Goal: Transaction & Acquisition: Purchase product/service

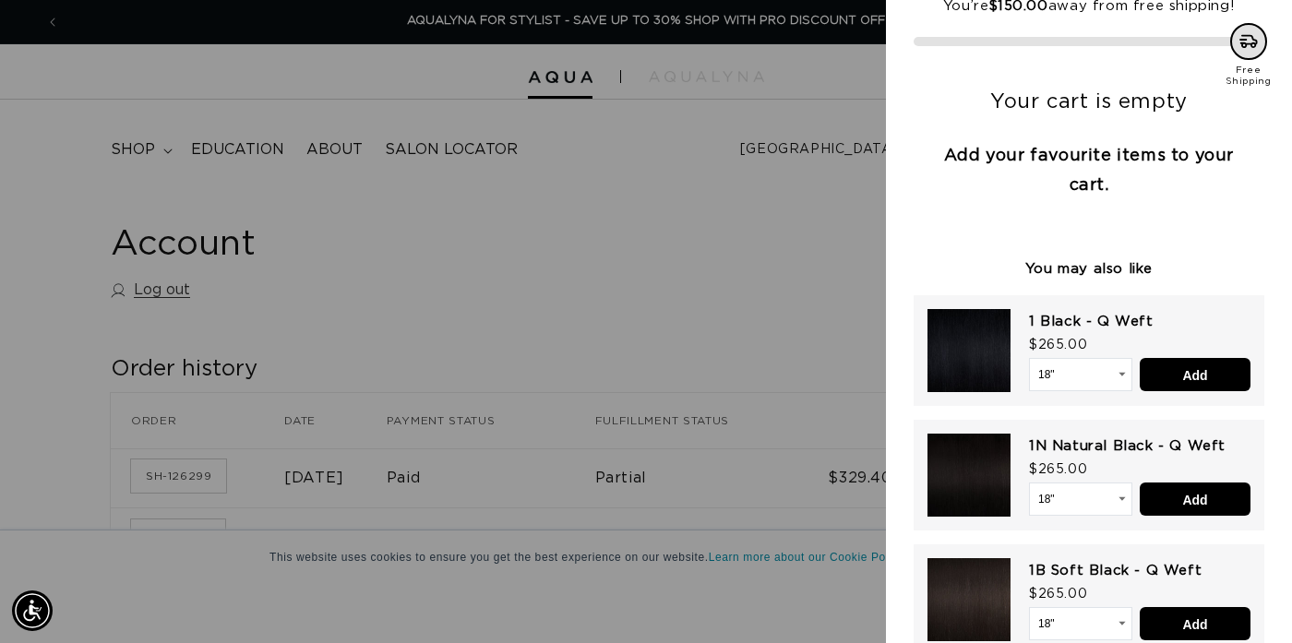
scroll to position [128, 0]
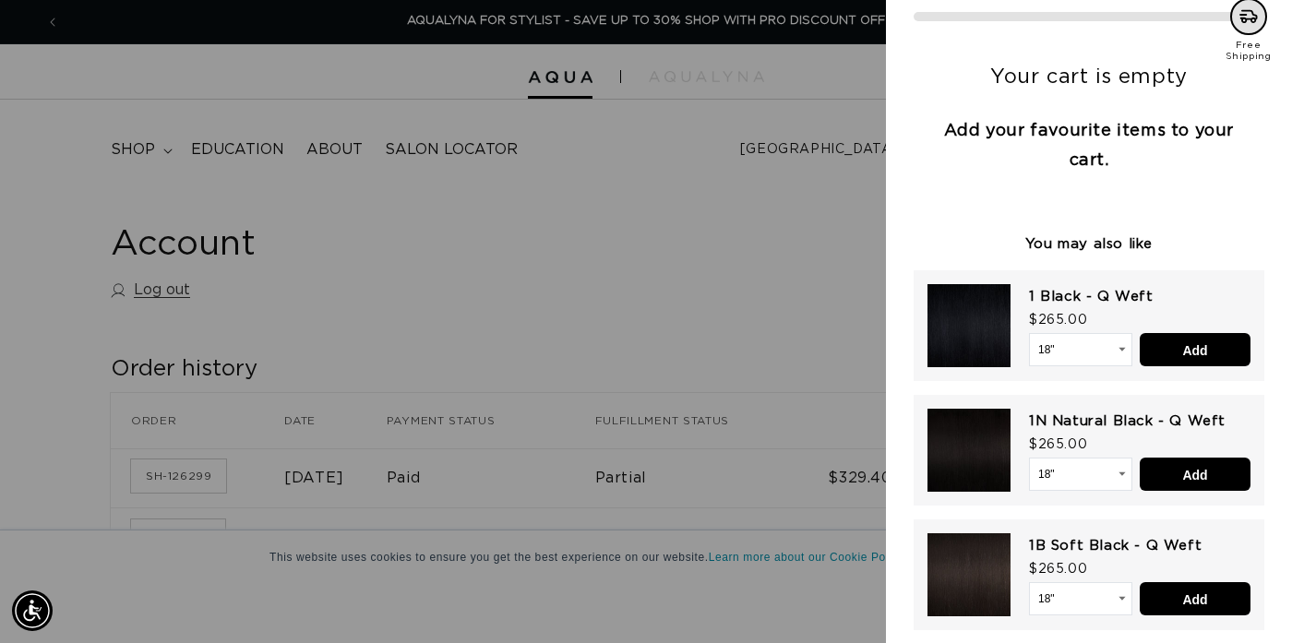
click at [759, 218] on div at bounding box center [646, 321] width 1292 height 643
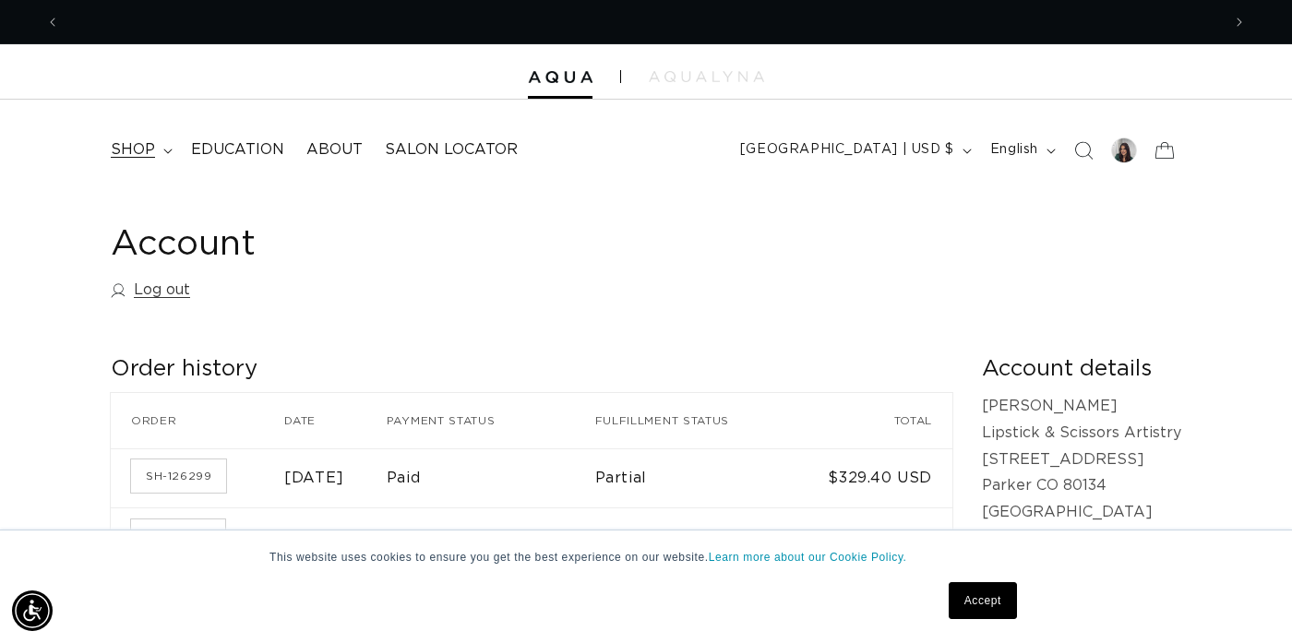
scroll to position [0, 0]
click at [138, 152] on span "shop" at bounding box center [133, 149] width 44 height 19
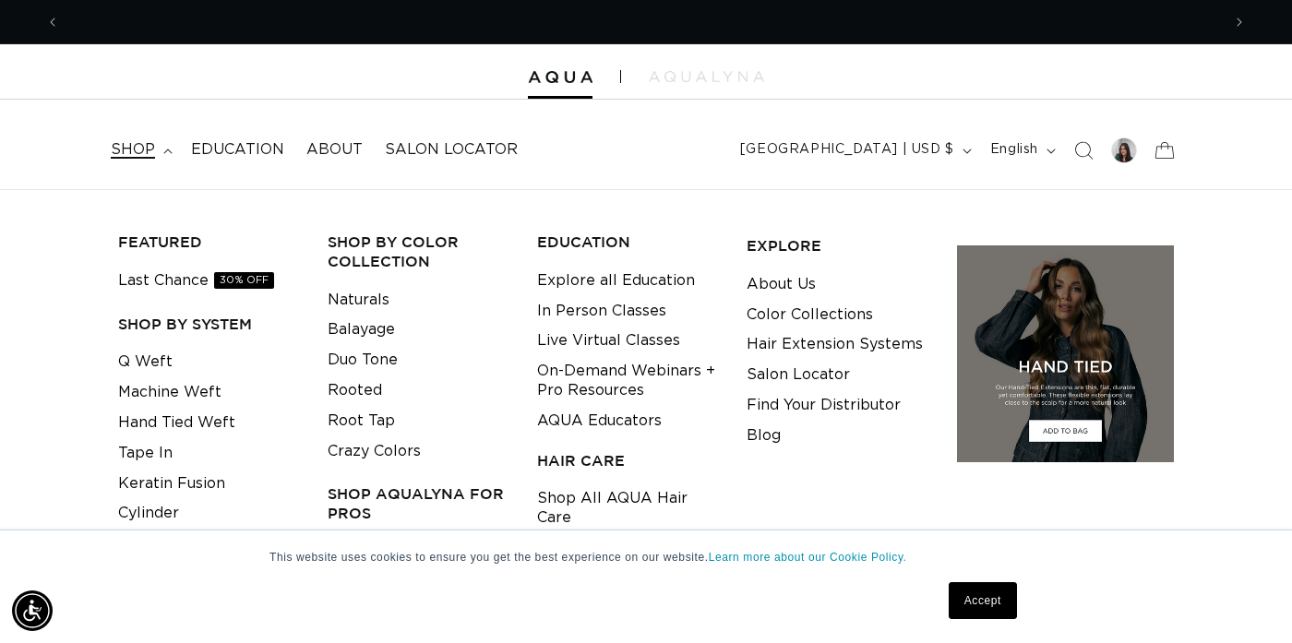
scroll to position [0, 1161]
click at [208, 398] on link "Machine Weft" at bounding box center [169, 392] width 103 height 30
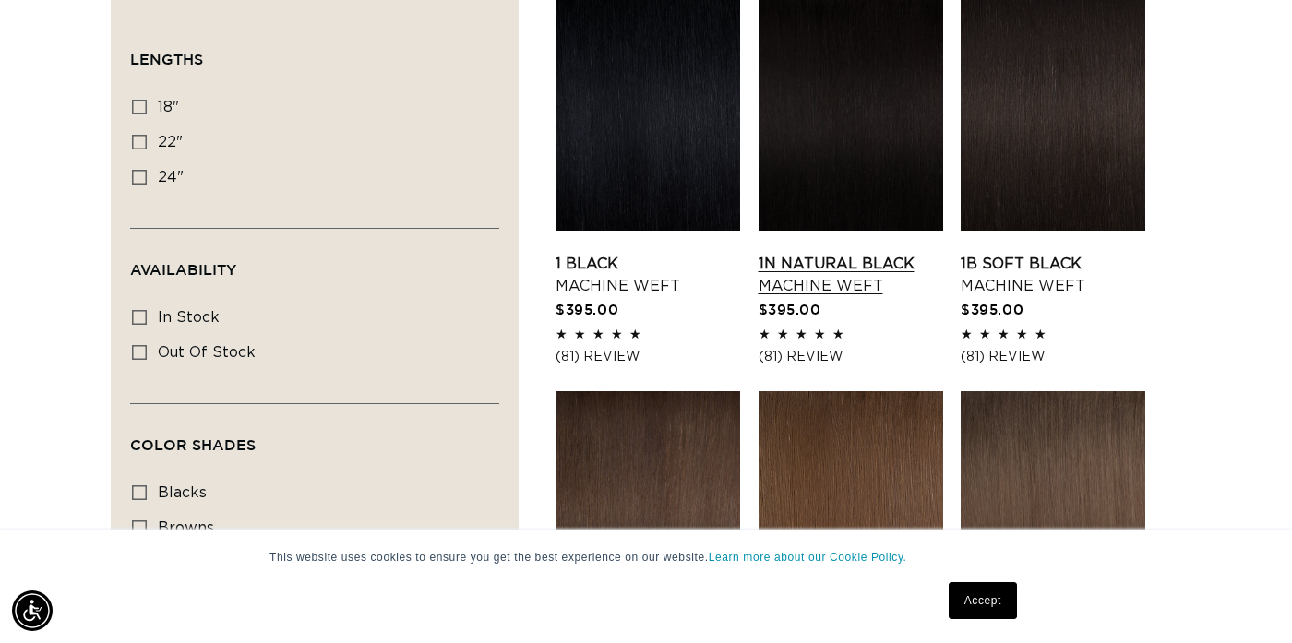
scroll to position [0, 1161]
click at [825, 253] on link "1N Natural Black Machine Weft" at bounding box center [851, 275] width 185 height 44
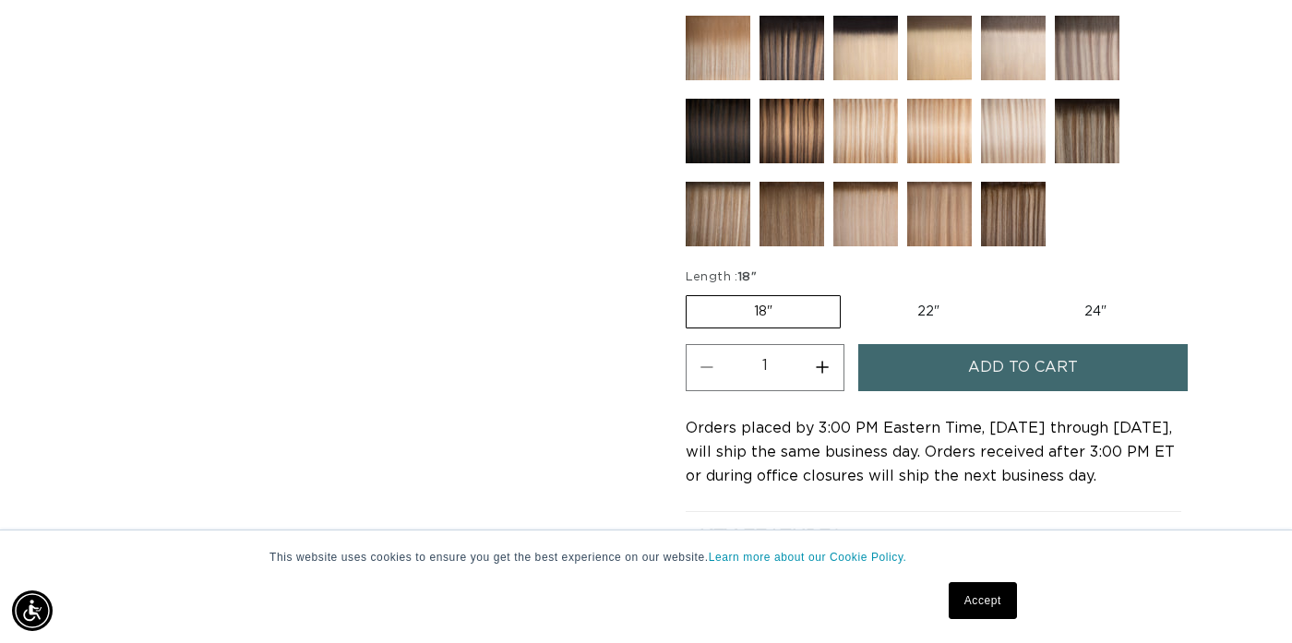
scroll to position [0, 1161]
click at [970, 368] on span "Add to cart" at bounding box center [1023, 367] width 110 height 47
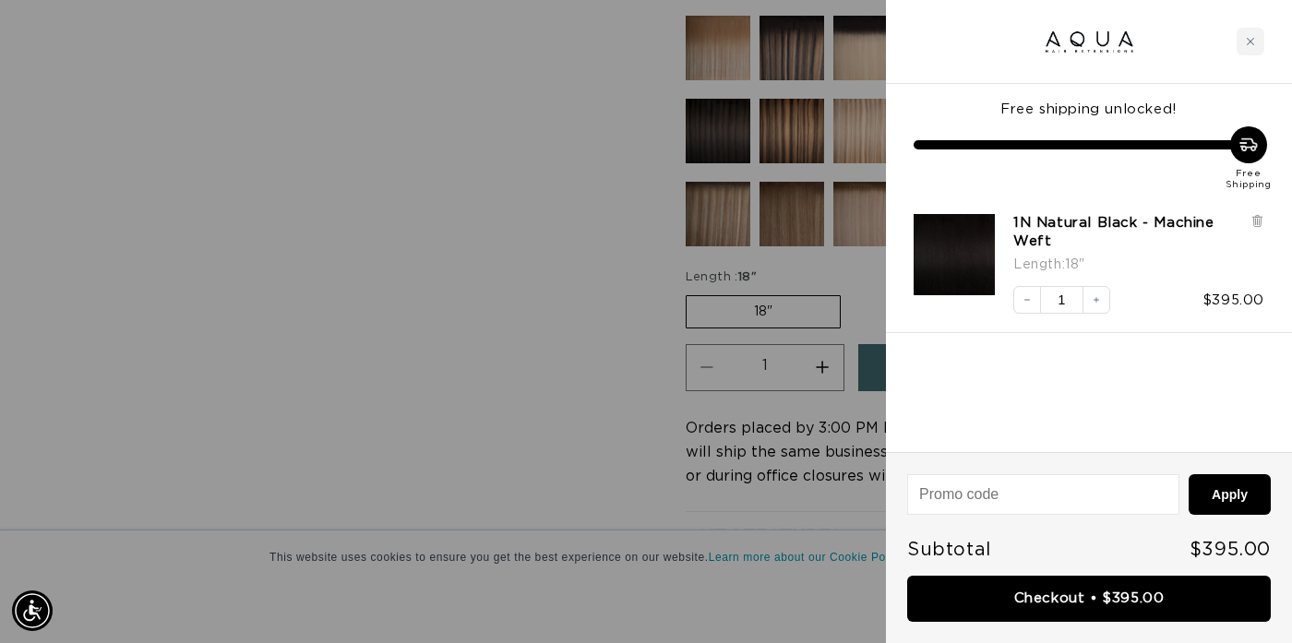
scroll to position [0, 2322]
click at [498, 370] on div at bounding box center [646, 321] width 1292 height 643
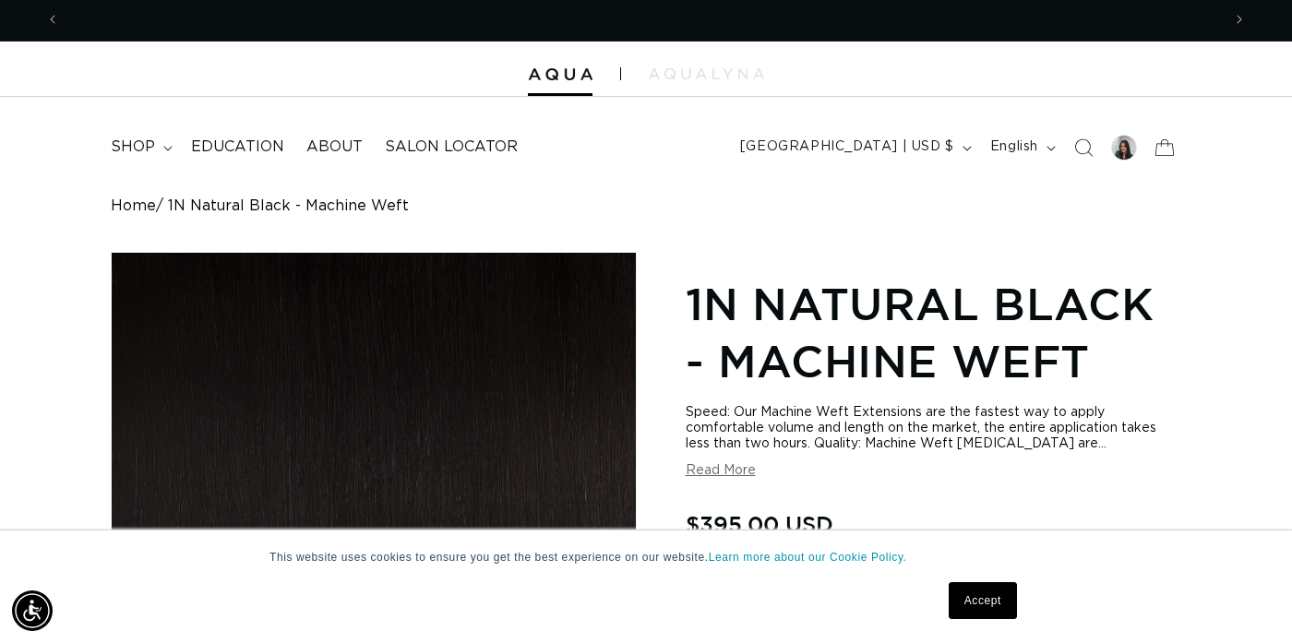
scroll to position [0, 0]
click at [1122, 154] on div at bounding box center [1124, 148] width 26 height 26
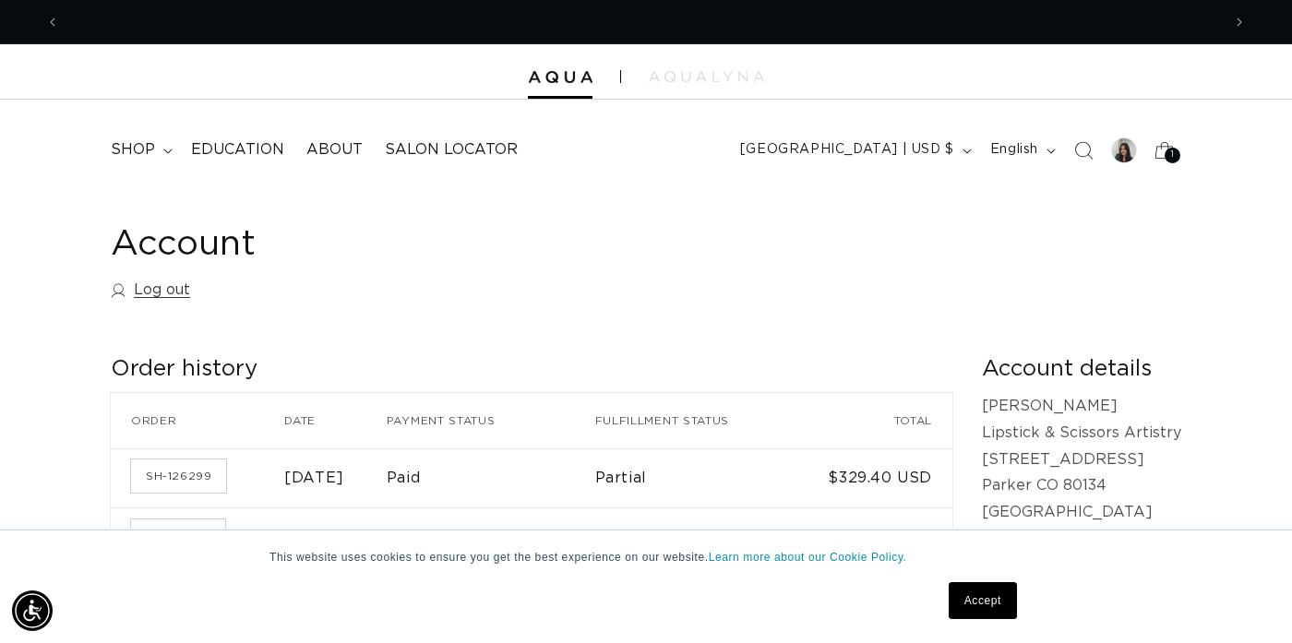
scroll to position [0, 1161]
click at [138, 150] on span "shop" at bounding box center [133, 149] width 44 height 19
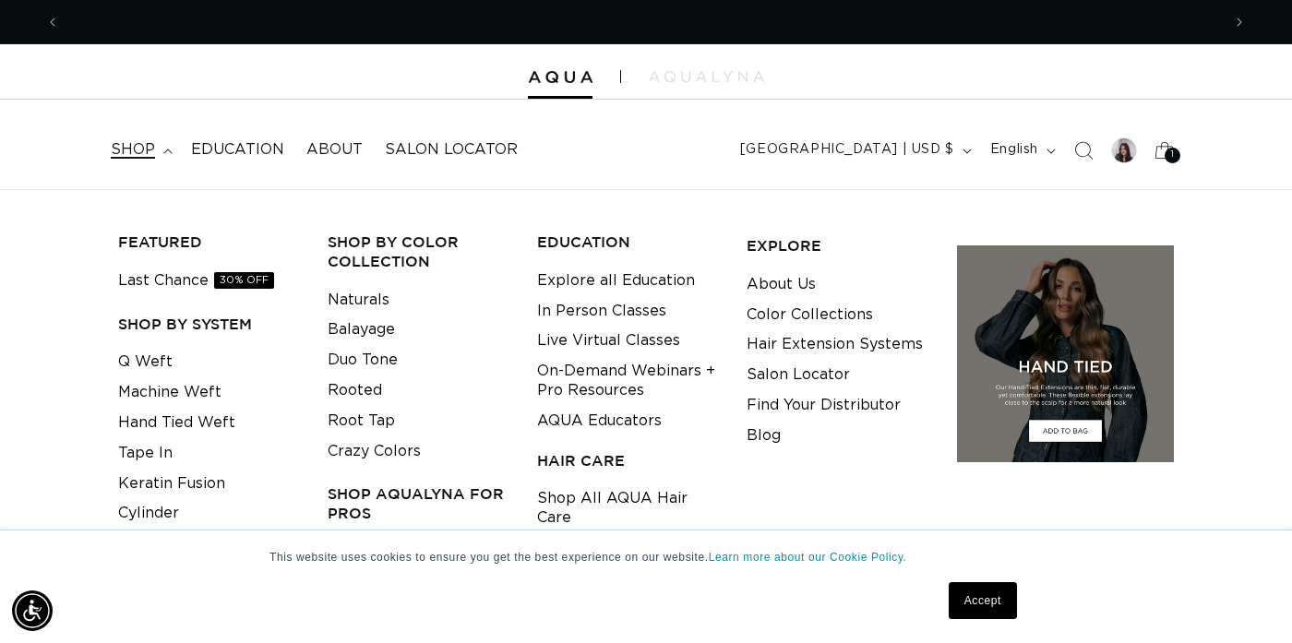
scroll to position [0, 2322]
click at [162, 486] on link "Keratin Fusion" at bounding box center [171, 484] width 107 height 30
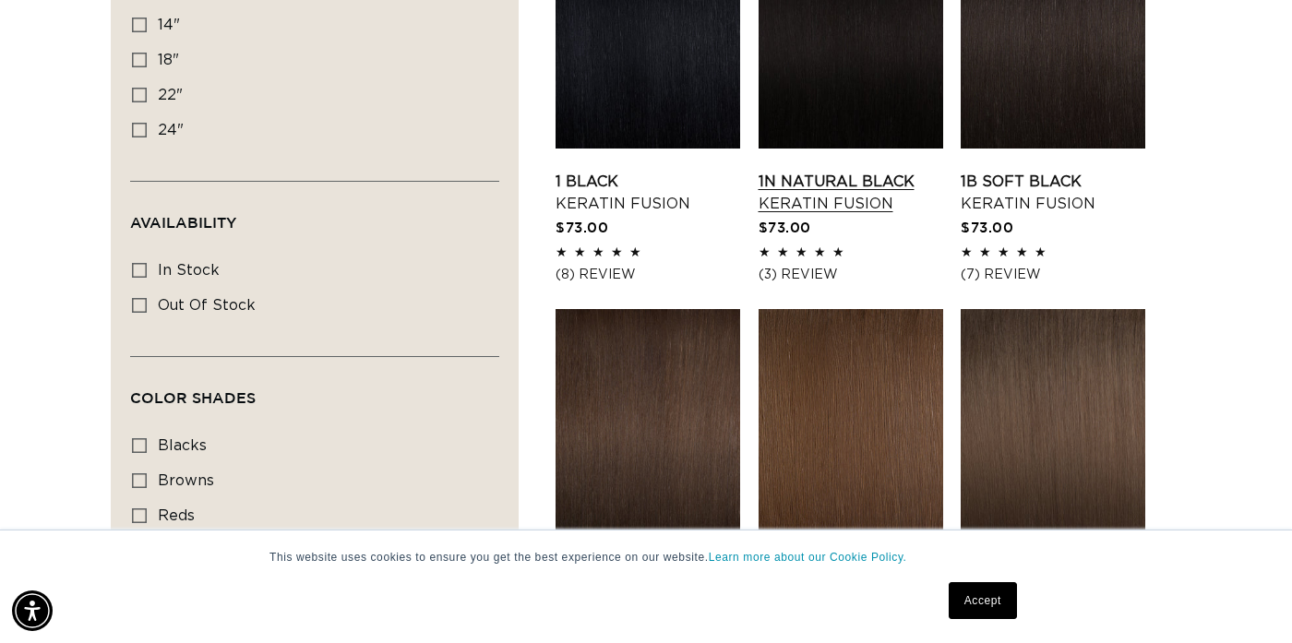
scroll to position [0, 1161]
click at [878, 171] on link "1N Natural Black Keratin Fusion" at bounding box center [851, 193] width 185 height 44
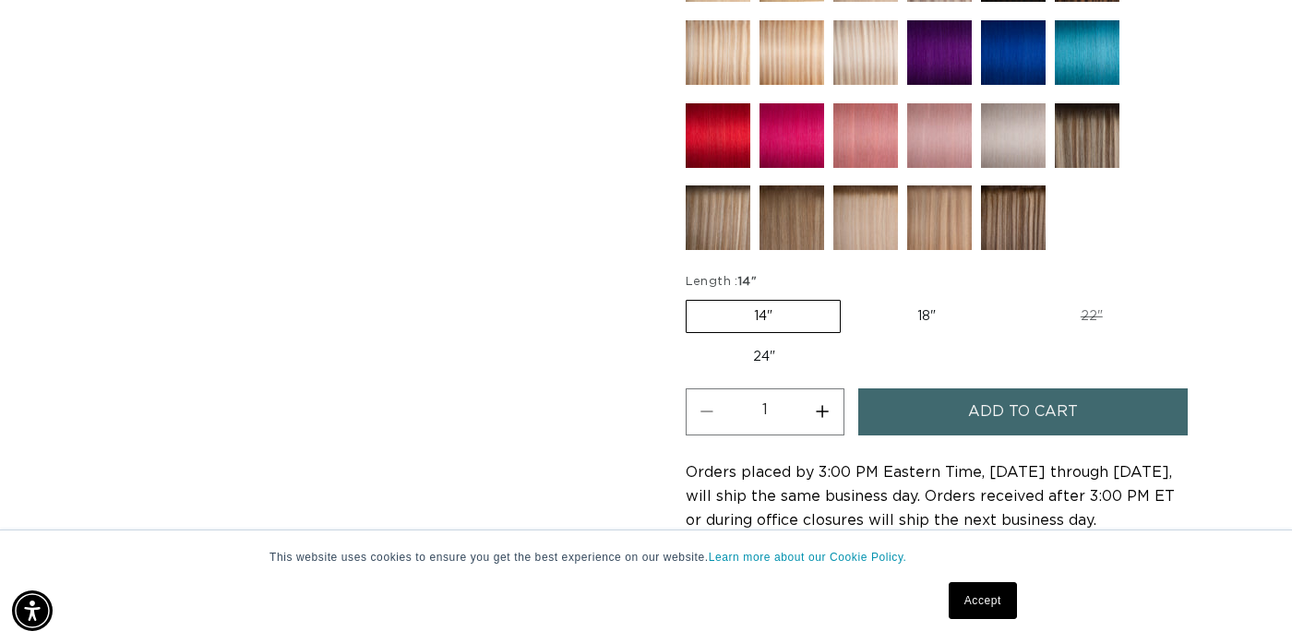
scroll to position [0, 1161]
click at [918, 316] on label "18" Variant sold out or unavailable" at bounding box center [926, 316] width 153 height 31
click at [851, 297] on input "18" Variant sold out or unavailable" at bounding box center [850, 296] width 1 height 1
radio input "true"
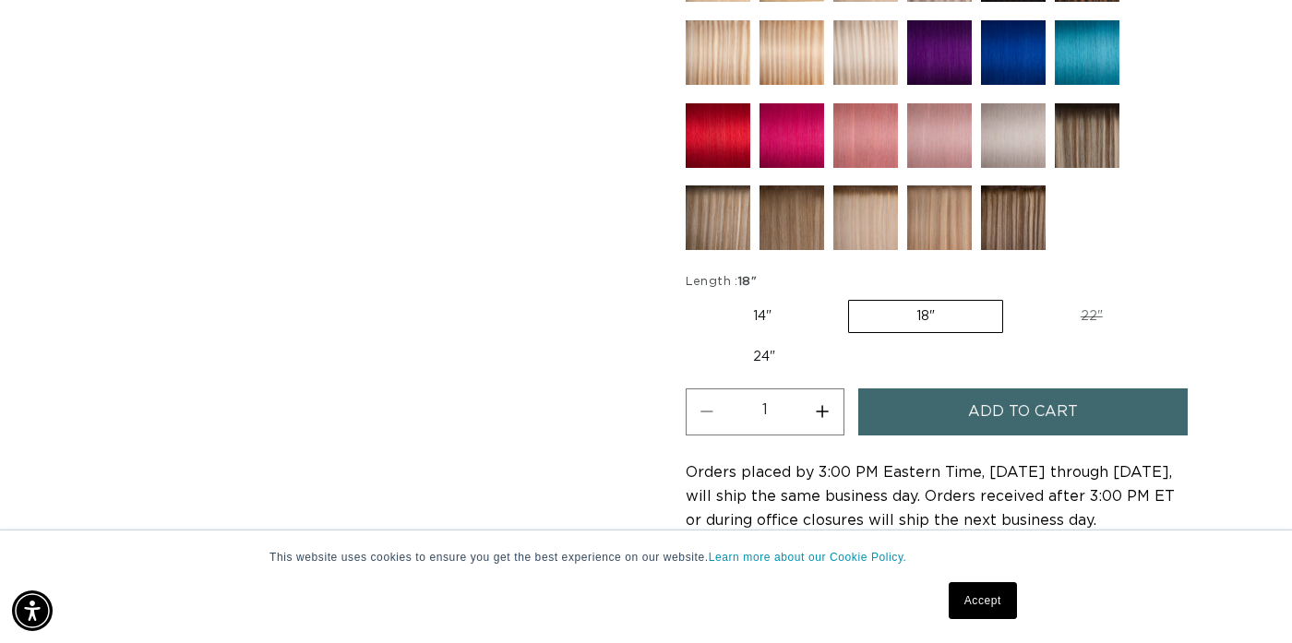
click at [1008, 414] on span "Add to cart" at bounding box center [1023, 412] width 110 height 47
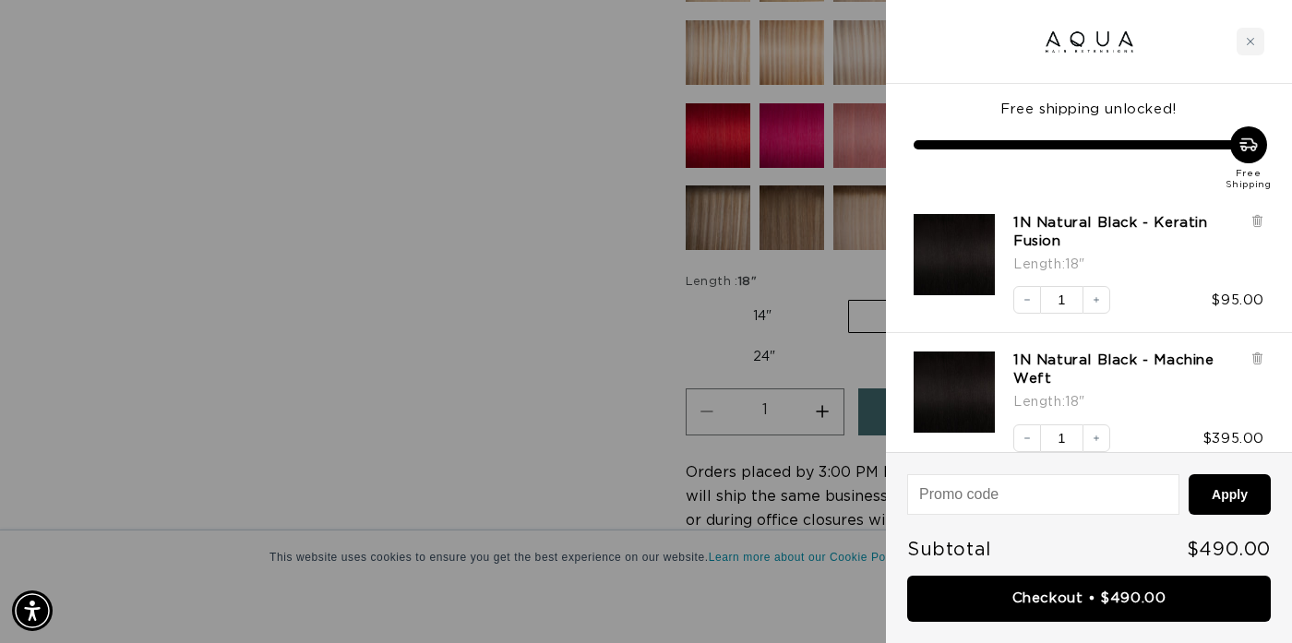
scroll to position [0, 1161]
click at [607, 220] on div at bounding box center [646, 321] width 1292 height 643
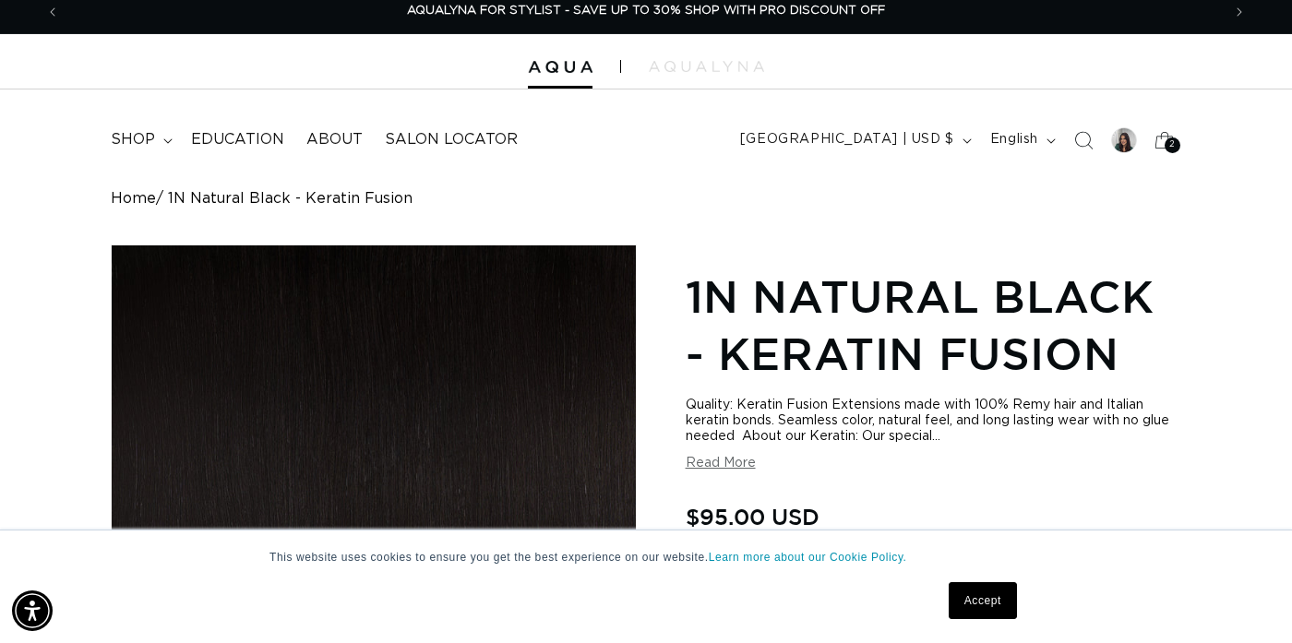
scroll to position [0, 0]
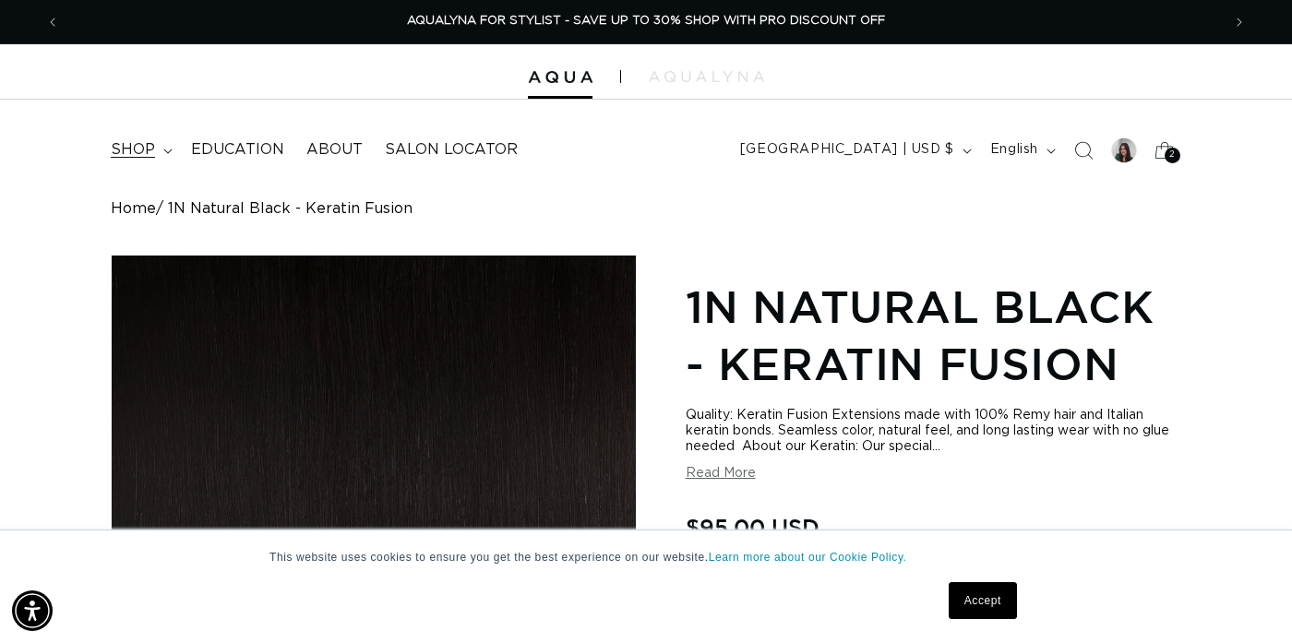
click at [149, 151] on span "shop" at bounding box center [133, 149] width 44 height 19
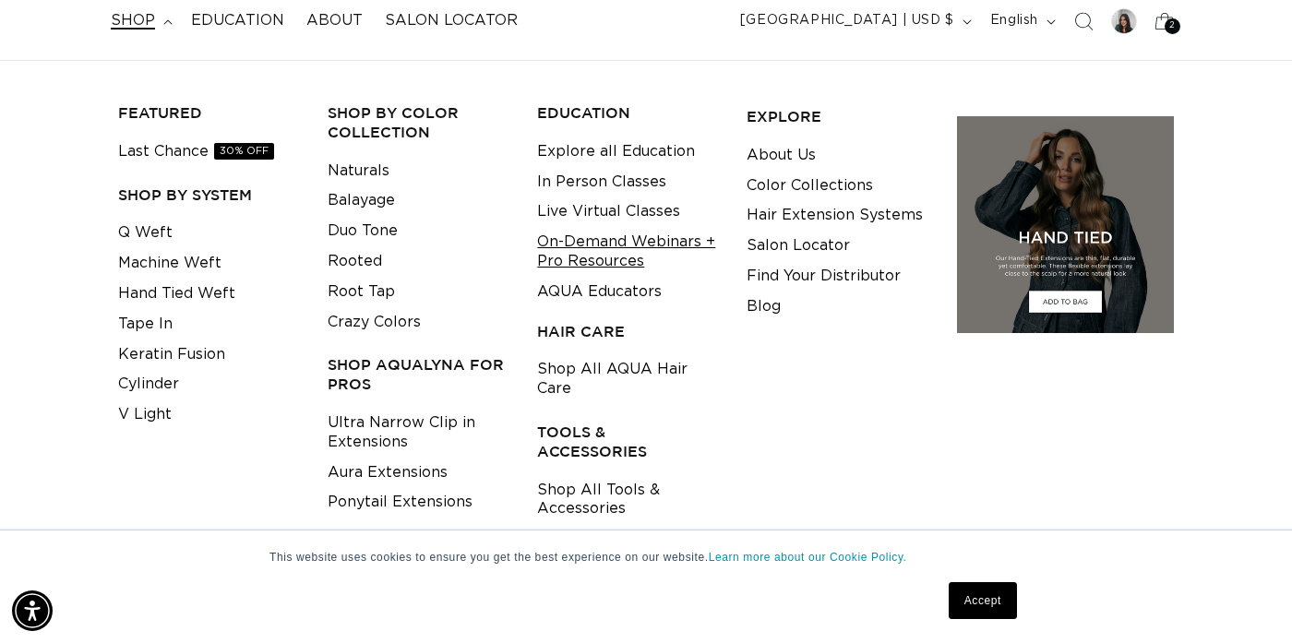
scroll to position [0, 1161]
click at [593, 373] on link "Shop All AQUA Hair Care" at bounding box center [627, 379] width 181 height 50
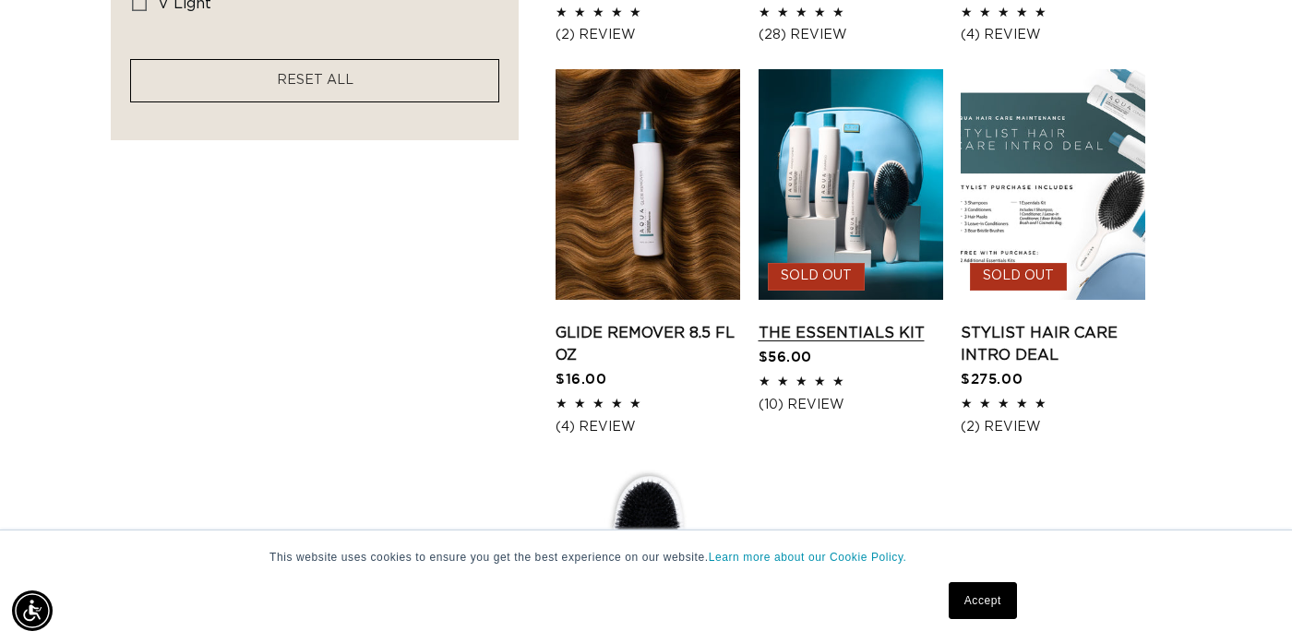
scroll to position [0, 2322]
click at [844, 322] on link "The Essentials Kit" at bounding box center [851, 333] width 185 height 22
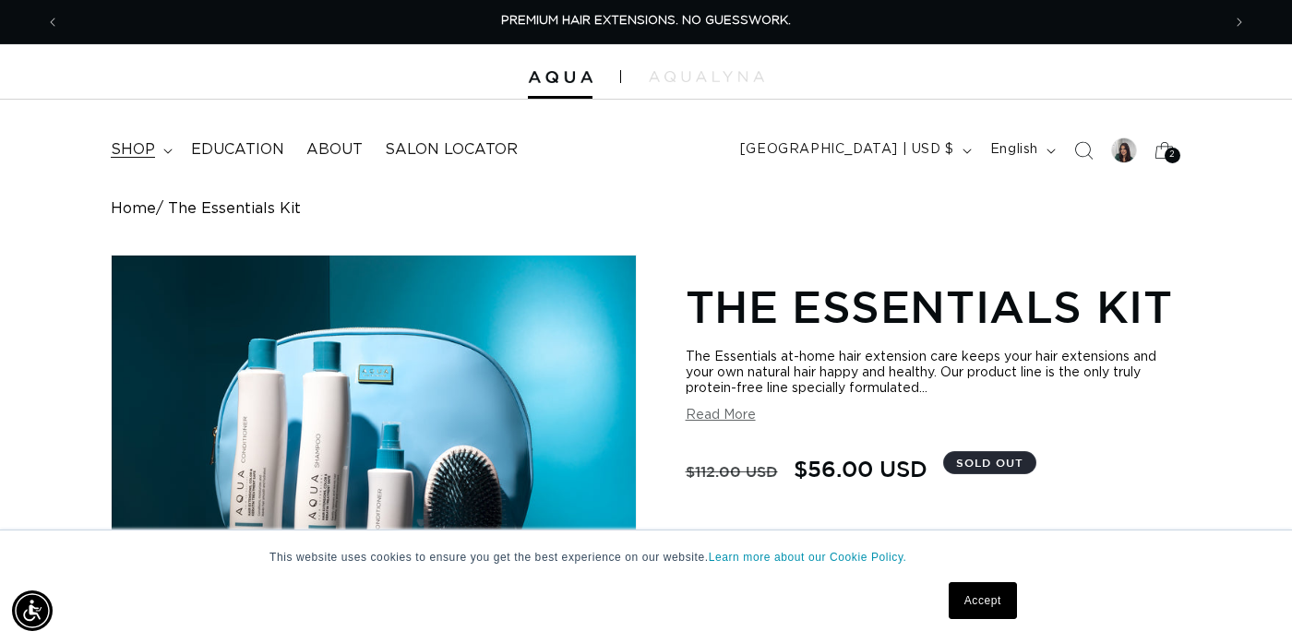
click at [130, 154] on span "shop" at bounding box center [133, 149] width 44 height 19
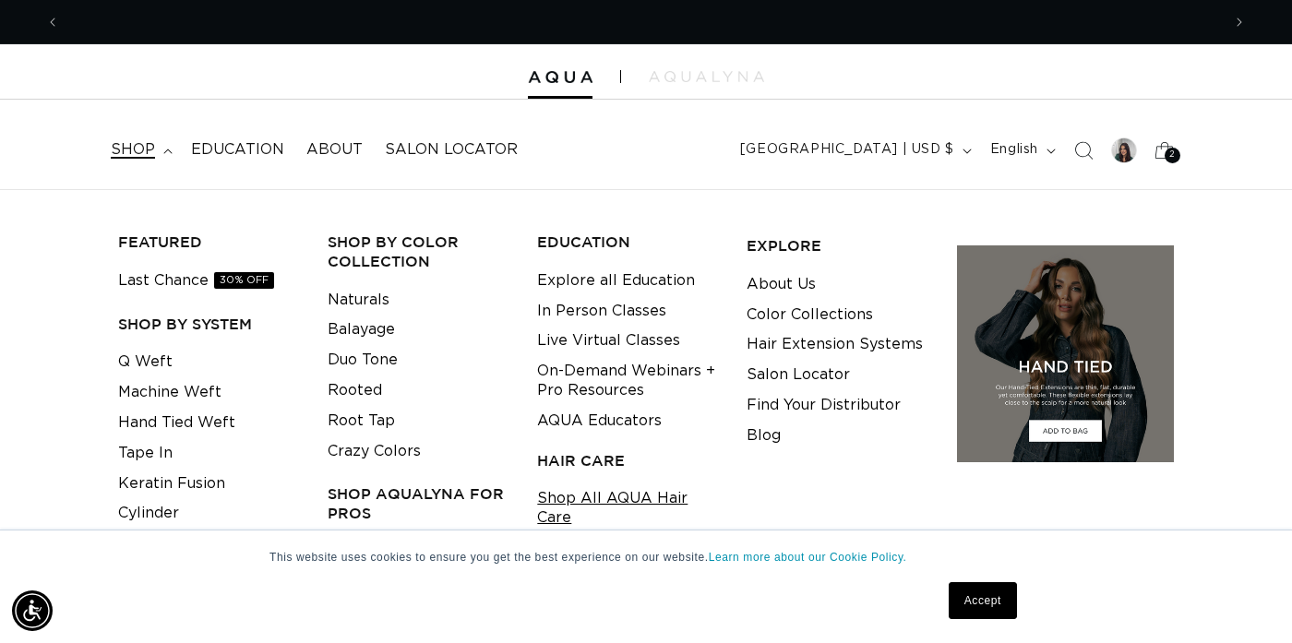
scroll to position [0, 1161]
click at [638, 500] on link "Shop All AQUA Hair Care" at bounding box center [627, 509] width 181 height 50
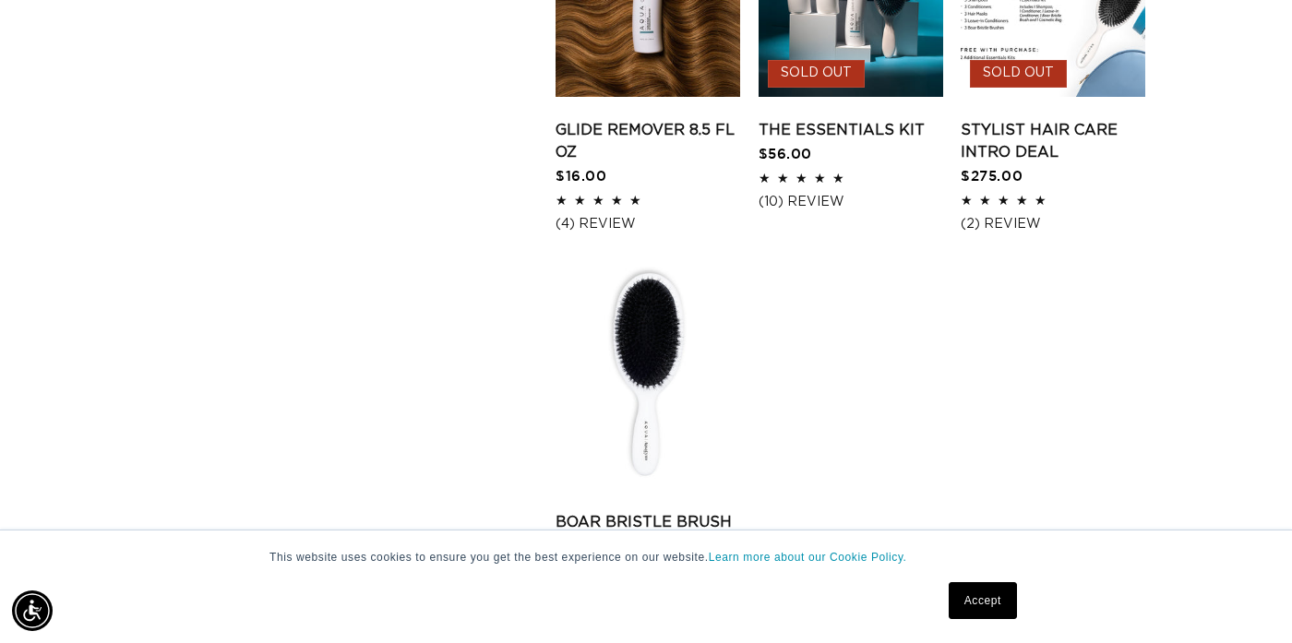
scroll to position [1815, 0]
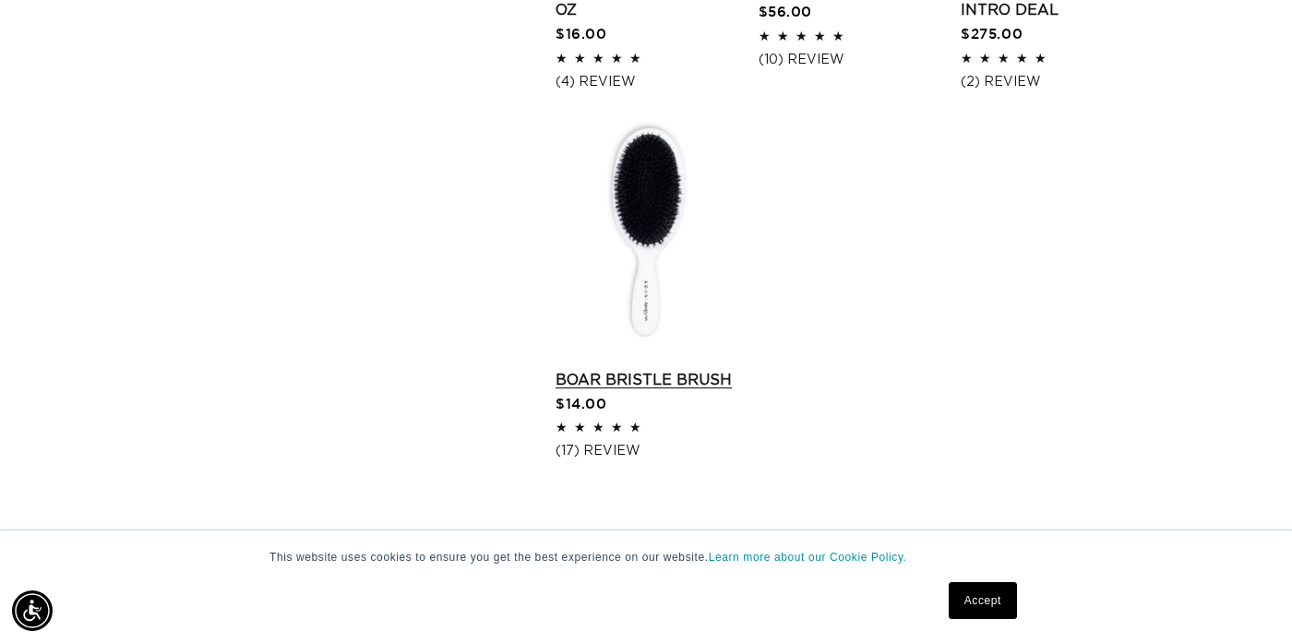
click at [653, 369] on link "Boar Bristle Brush" at bounding box center [648, 380] width 185 height 22
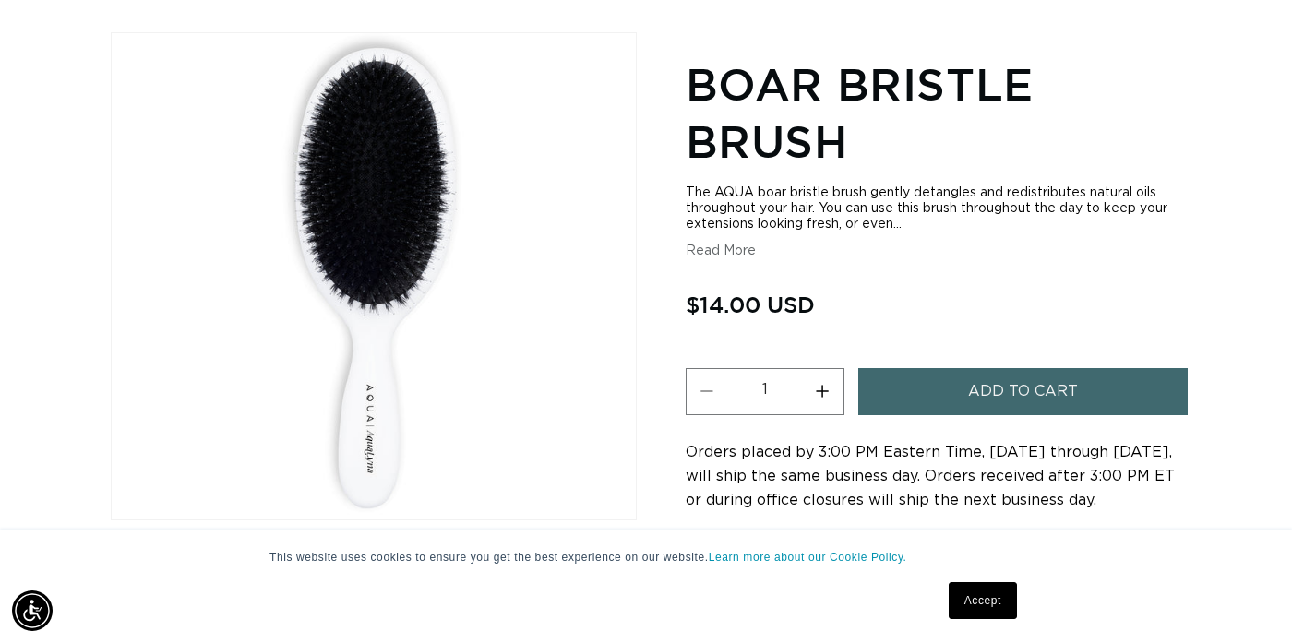
click at [963, 388] on button "Add to cart" at bounding box center [1022, 391] width 329 height 47
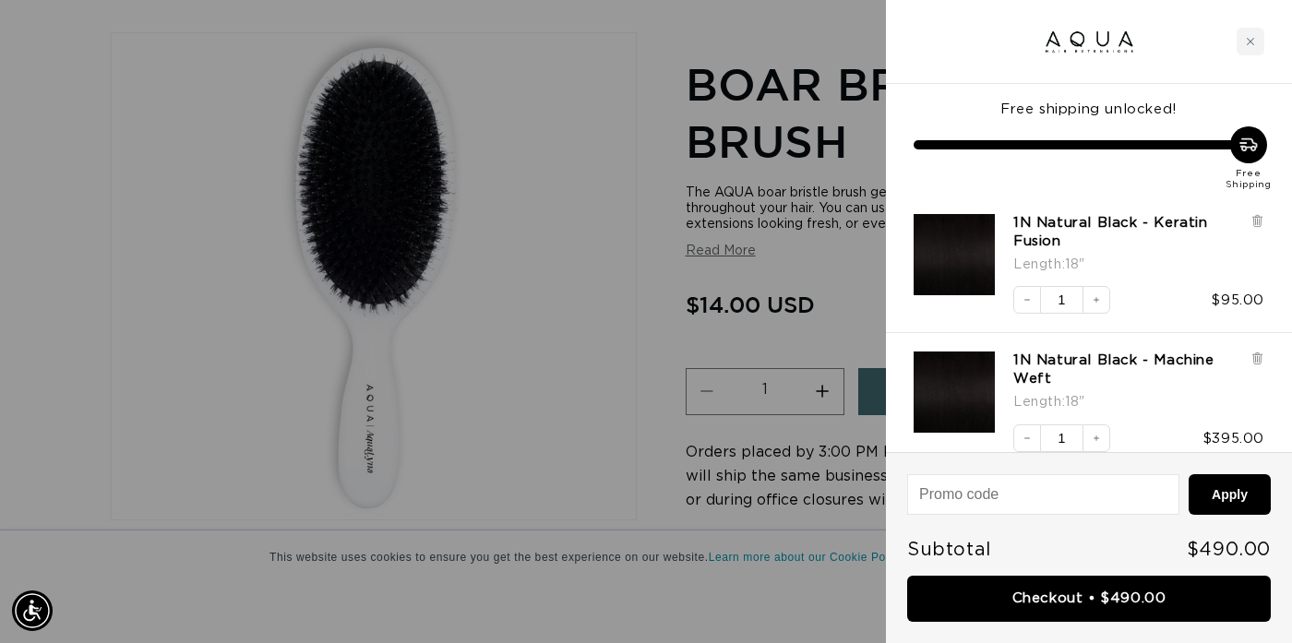
scroll to position [0, 1161]
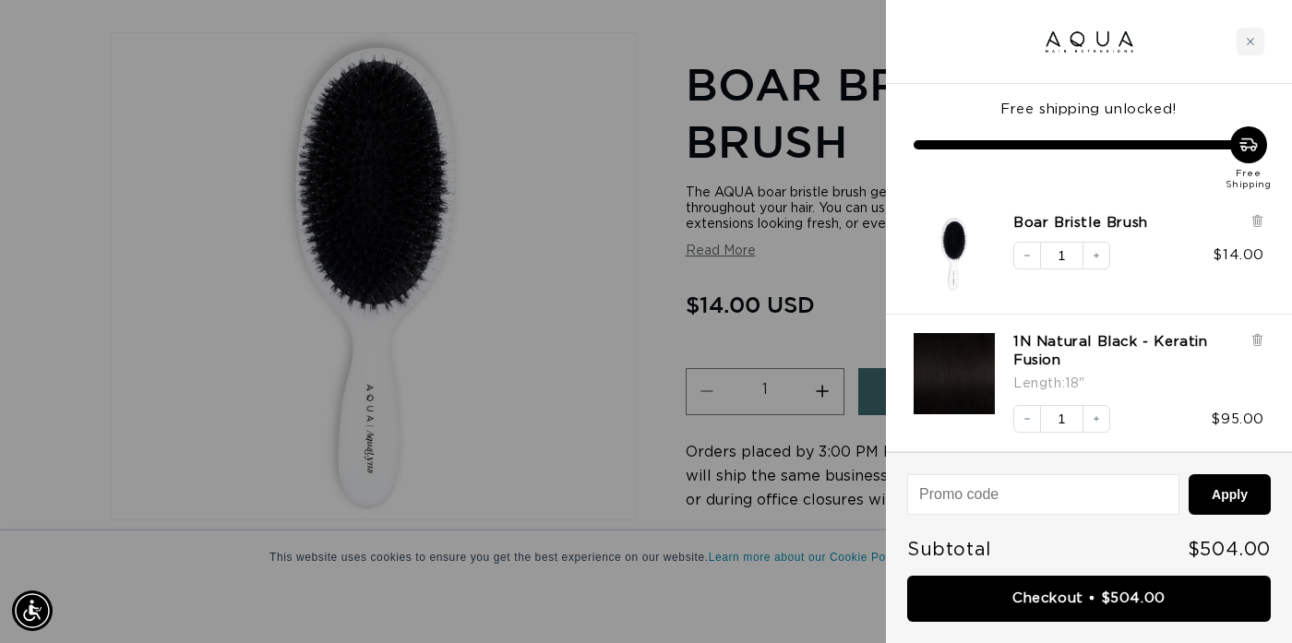
click at [566, 293] on div at bounding box center [646, 321] width 1292 height 643
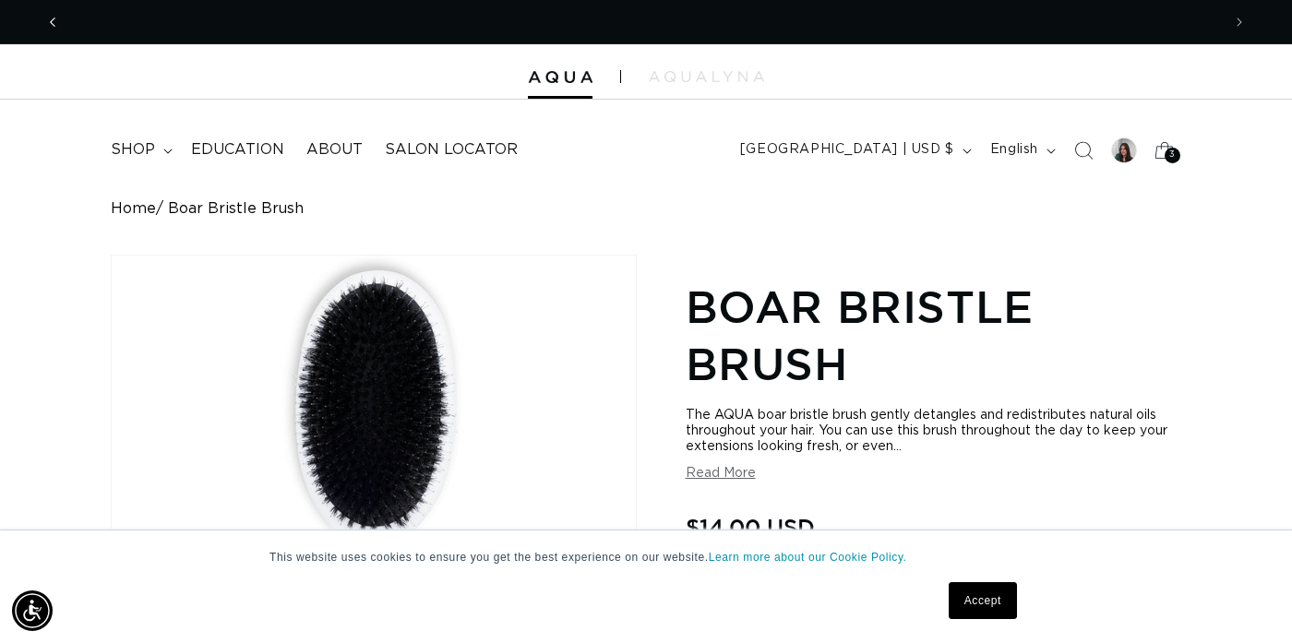
scroll to position [0, 0]
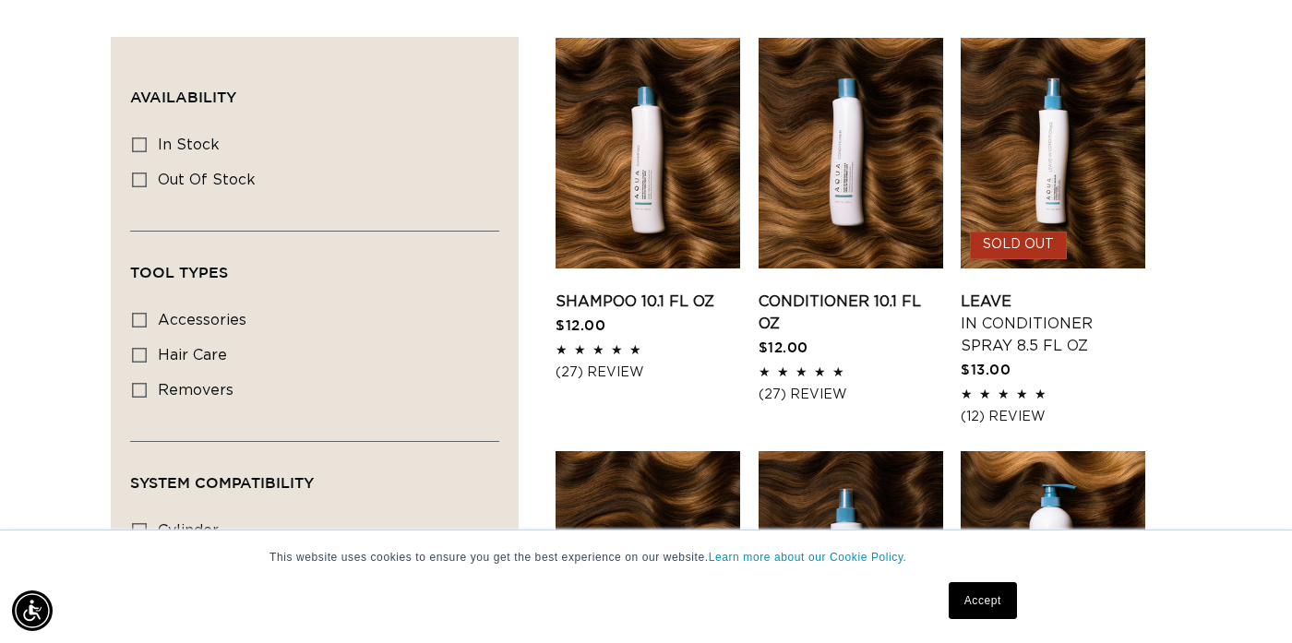
scroll to position [699, 0]
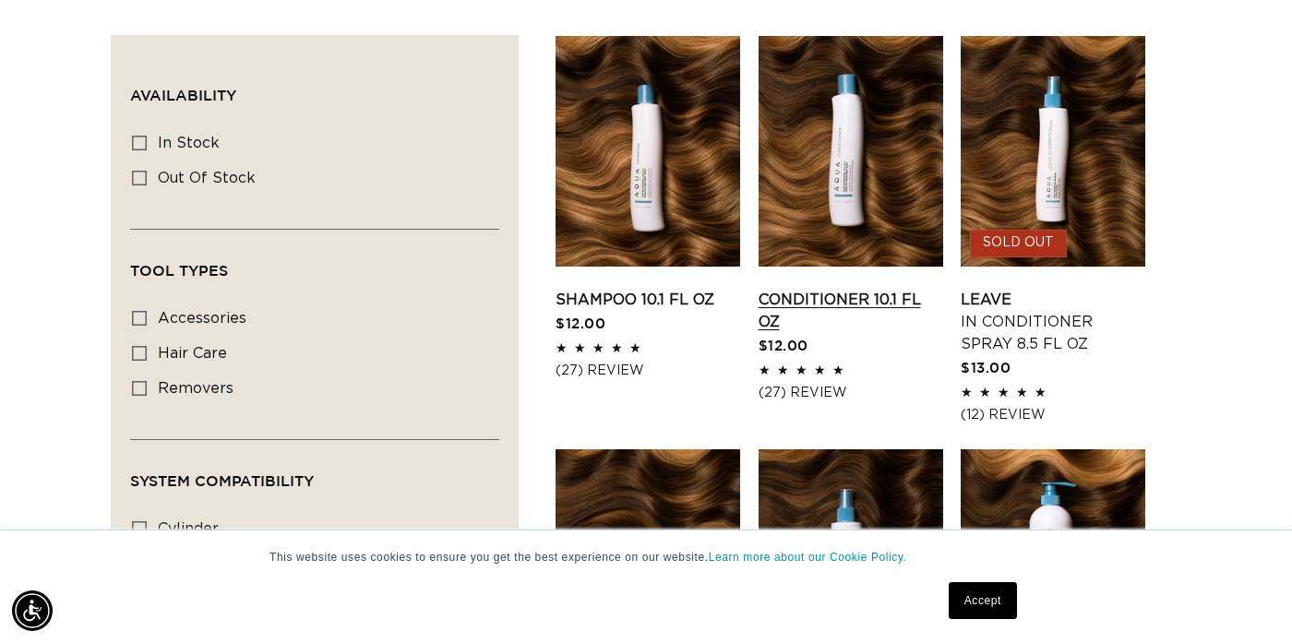
click at [851, 293] on link "Conditioner 10.1 fl oz" at bounding box center [851, 311] width 185 height 44
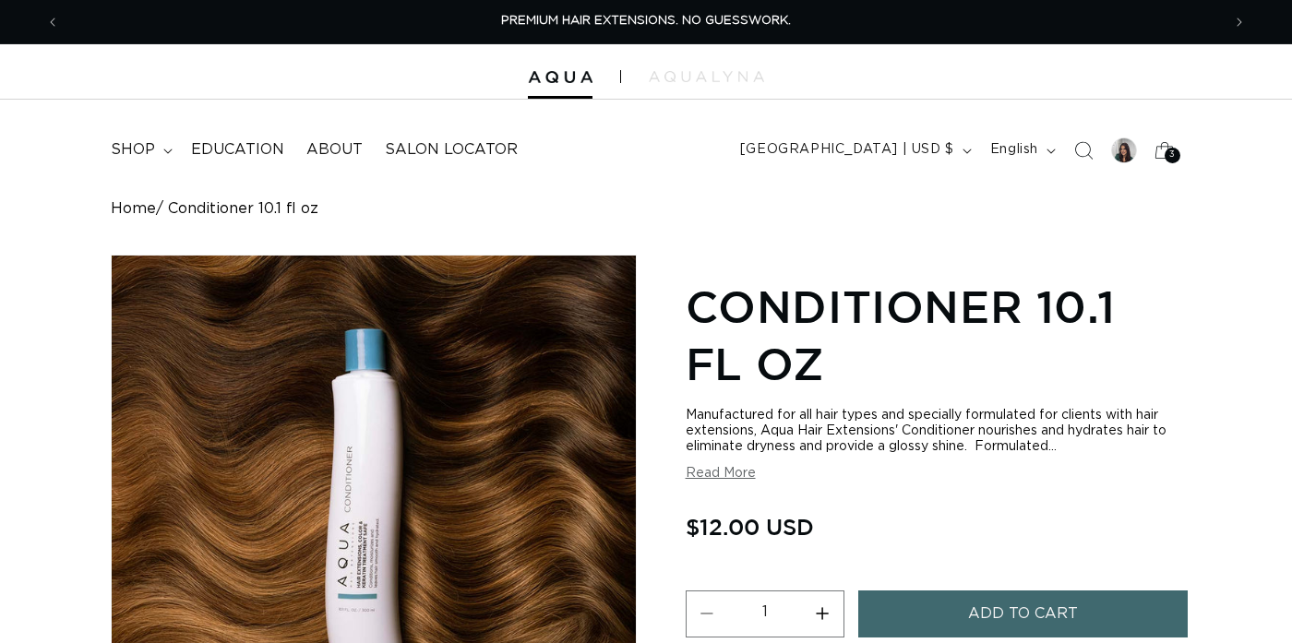
click at [922, 617] on button "Add to cart" at bounding box center [1022, 614] width 329 height 47
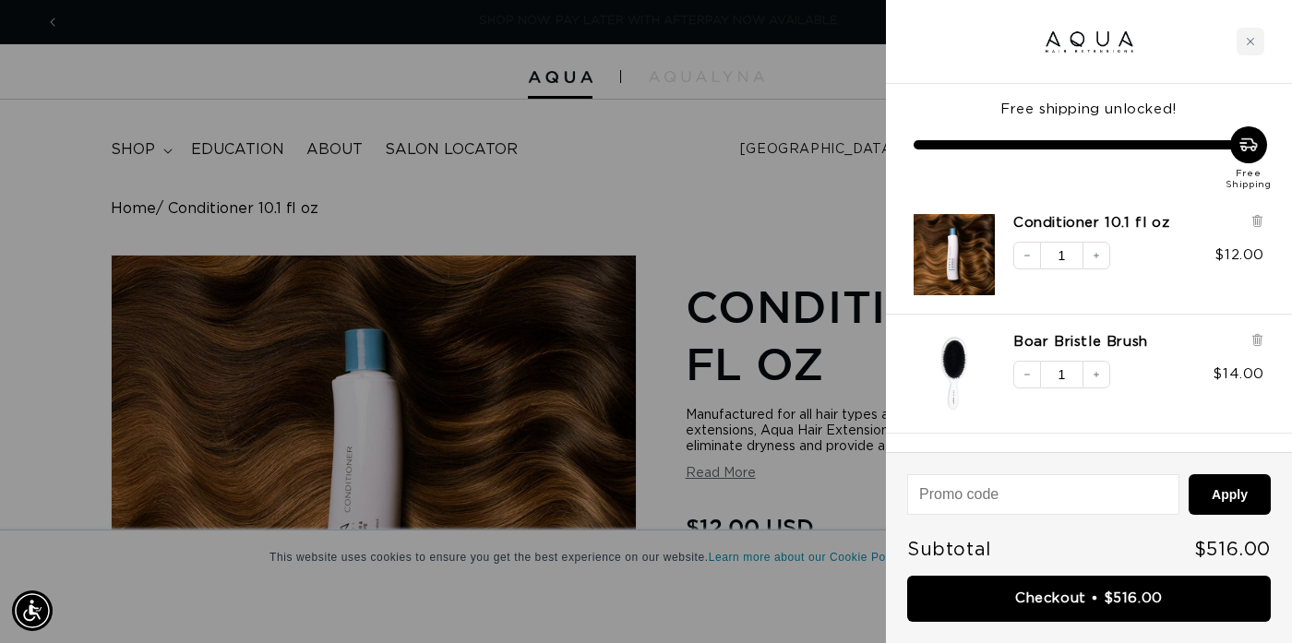
scroll to position [0, 2322]
click at [727, 187] on div at bounding box center [646, 321] width 1292 height 643
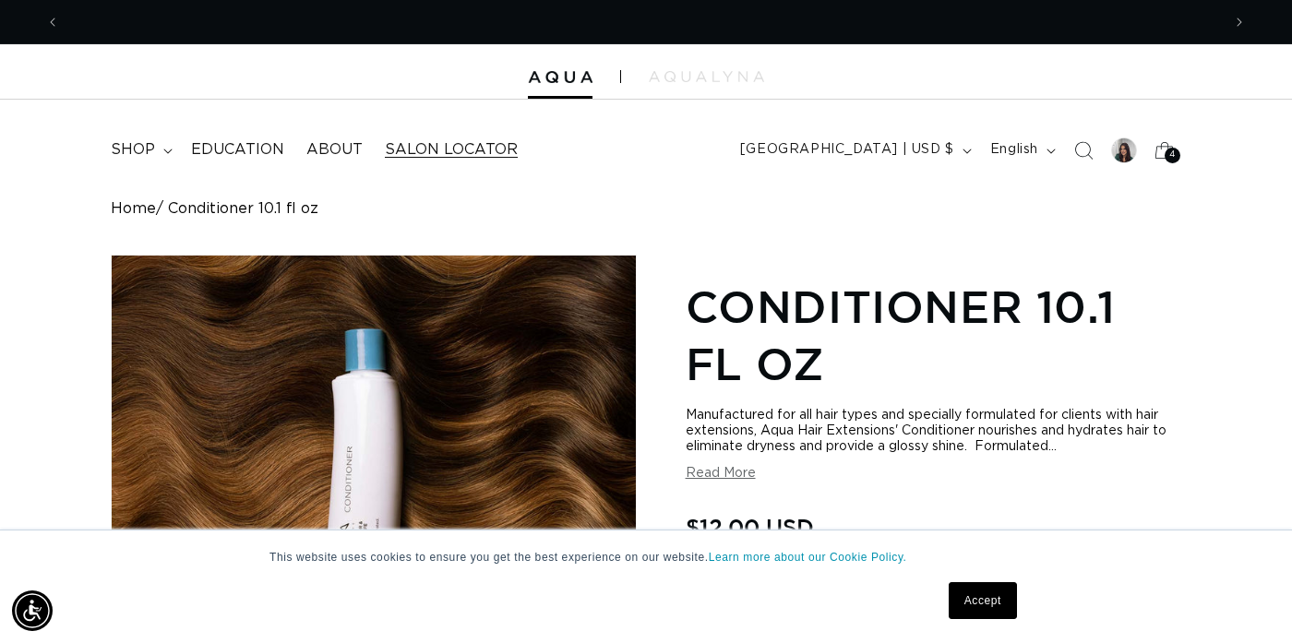
scroll to position [0, 0]
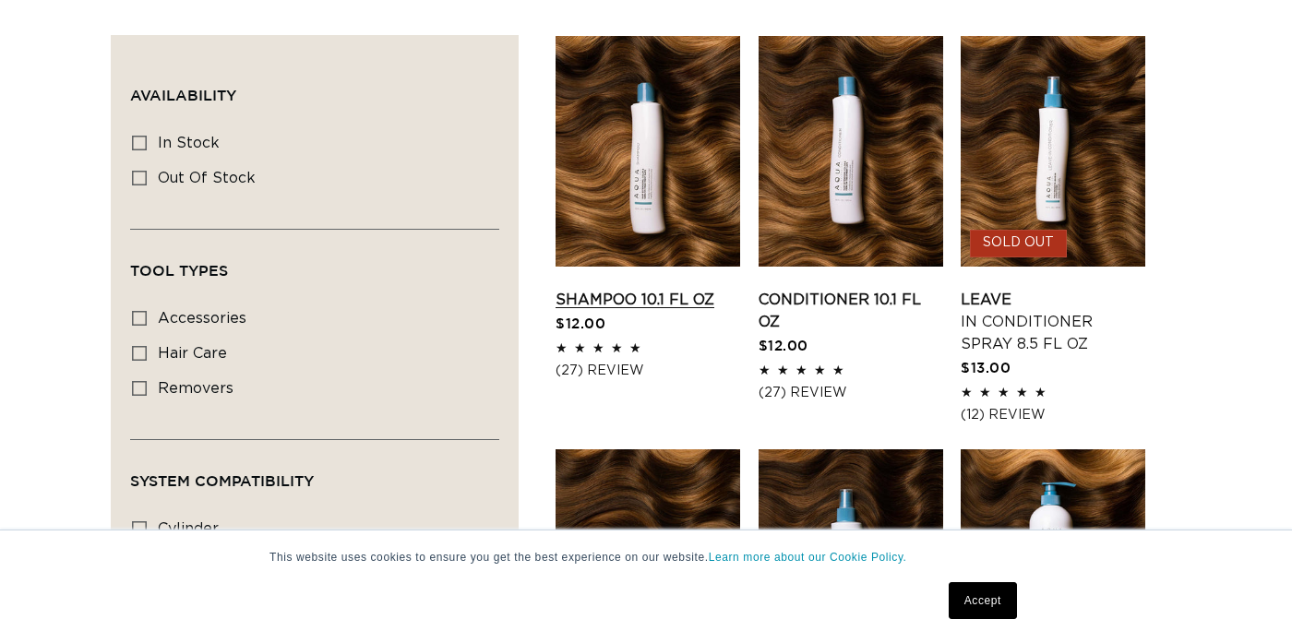
scroll to position [699, 0]
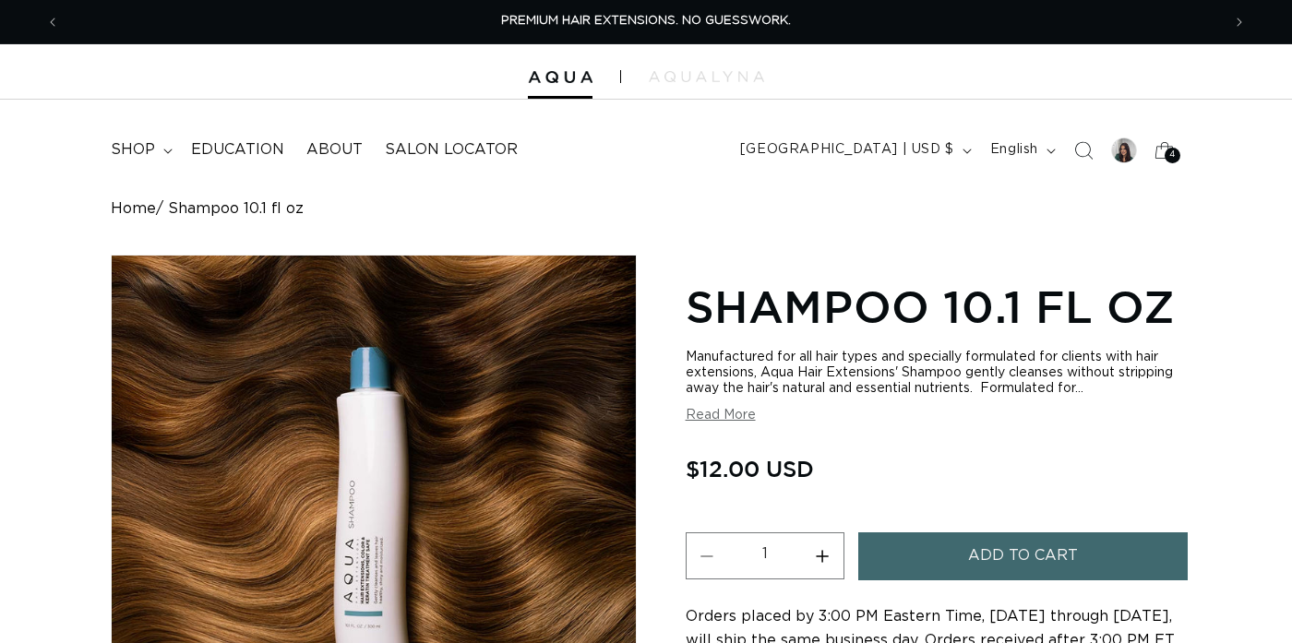
click at [1008, 556] on span "Add to cart" at bounding box center [1023, 556] width 110 height 47
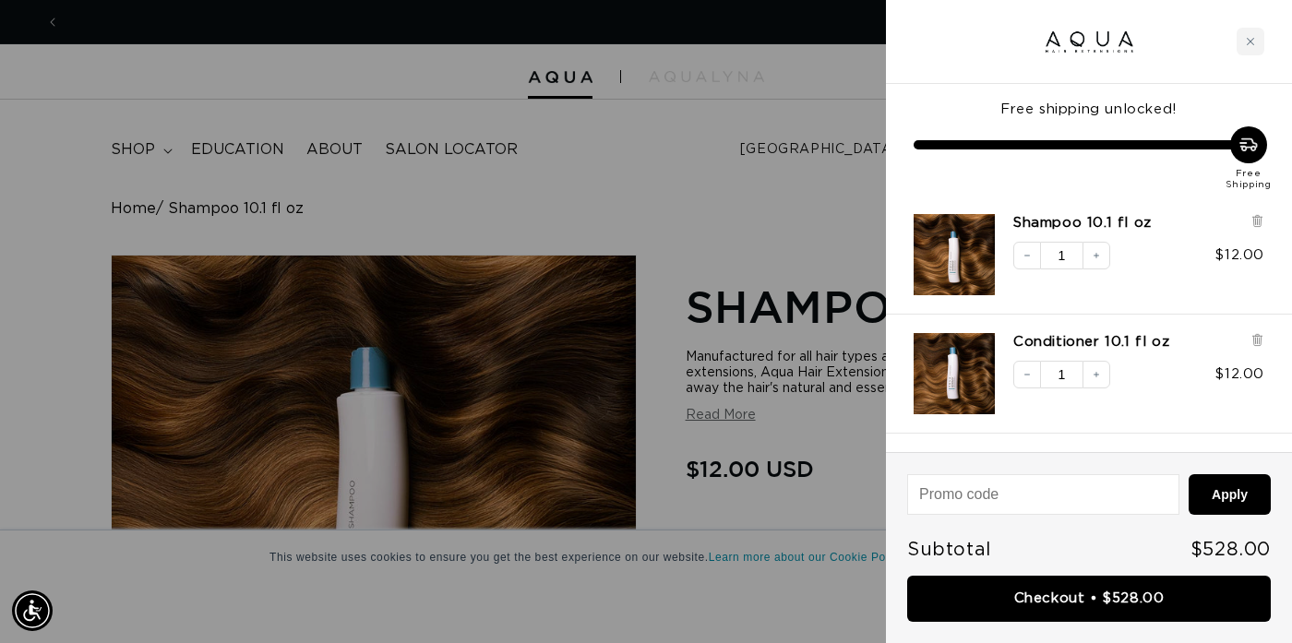
click at [691, 191] on div at bounding box center [646, 321] width 1292 height 643
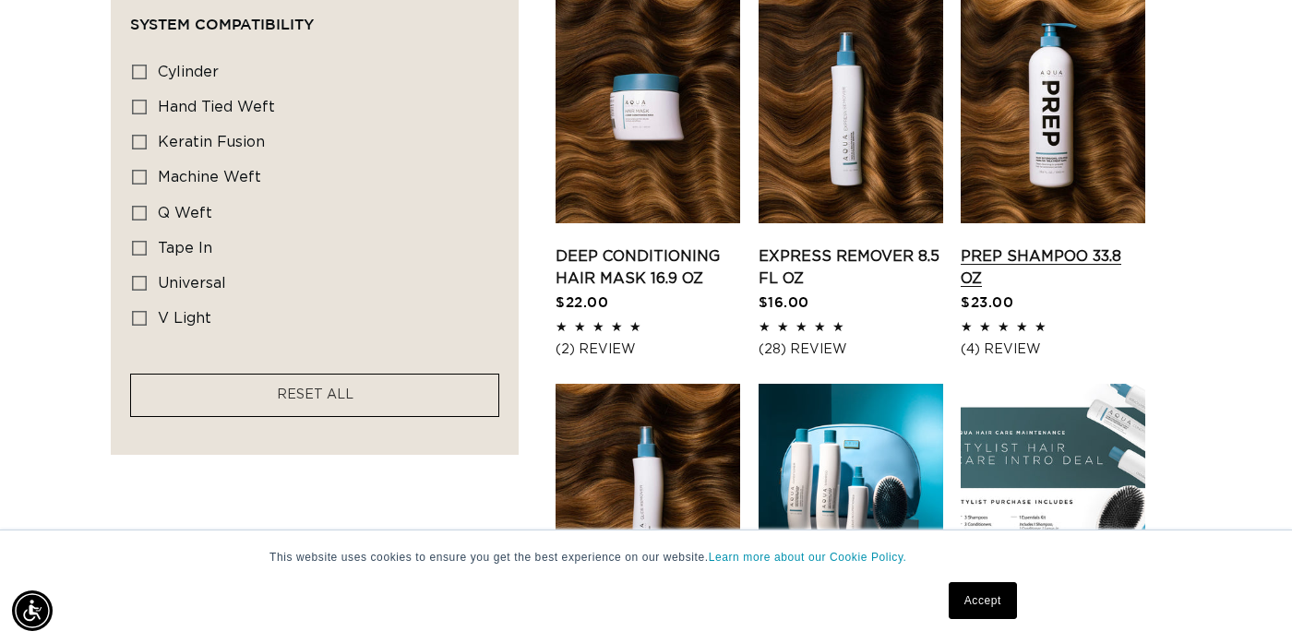
scroll to position [0, 2322]
click at [1053, 245] on link "Prep Shampoo 33.8 oz" at bounding box center [1053, 267] width 185 height 44
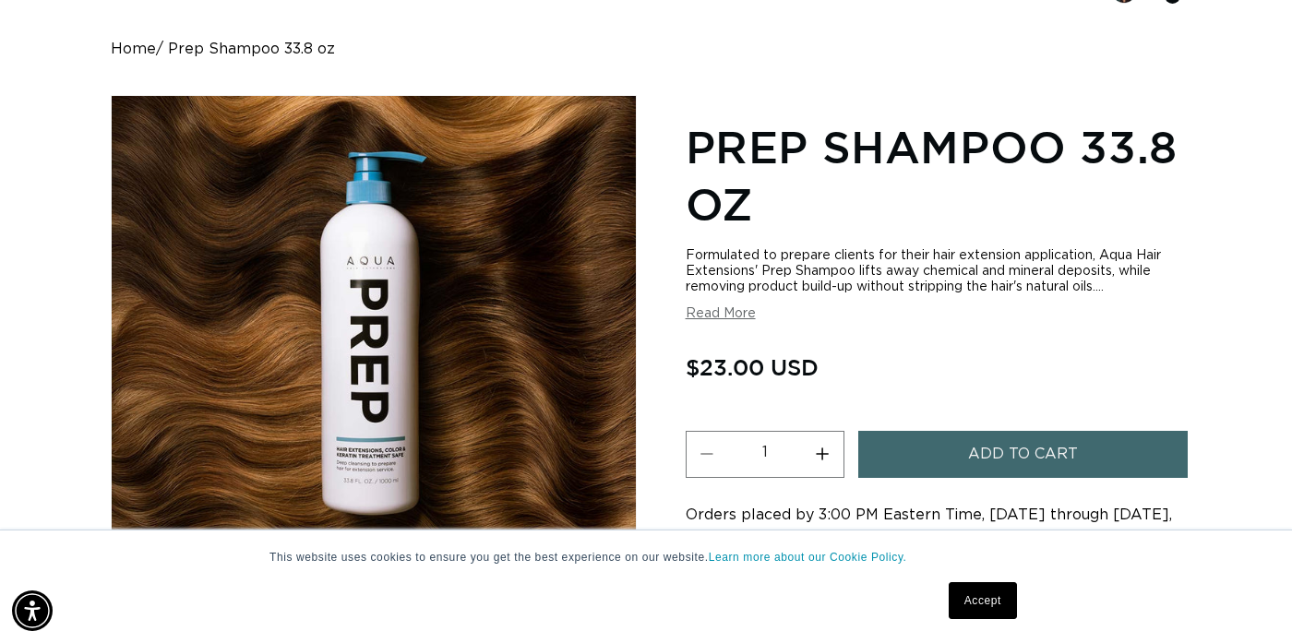
click at [1004, 454] on span "Add to cart" at bounding box center [1023, 454] width 110 height 47
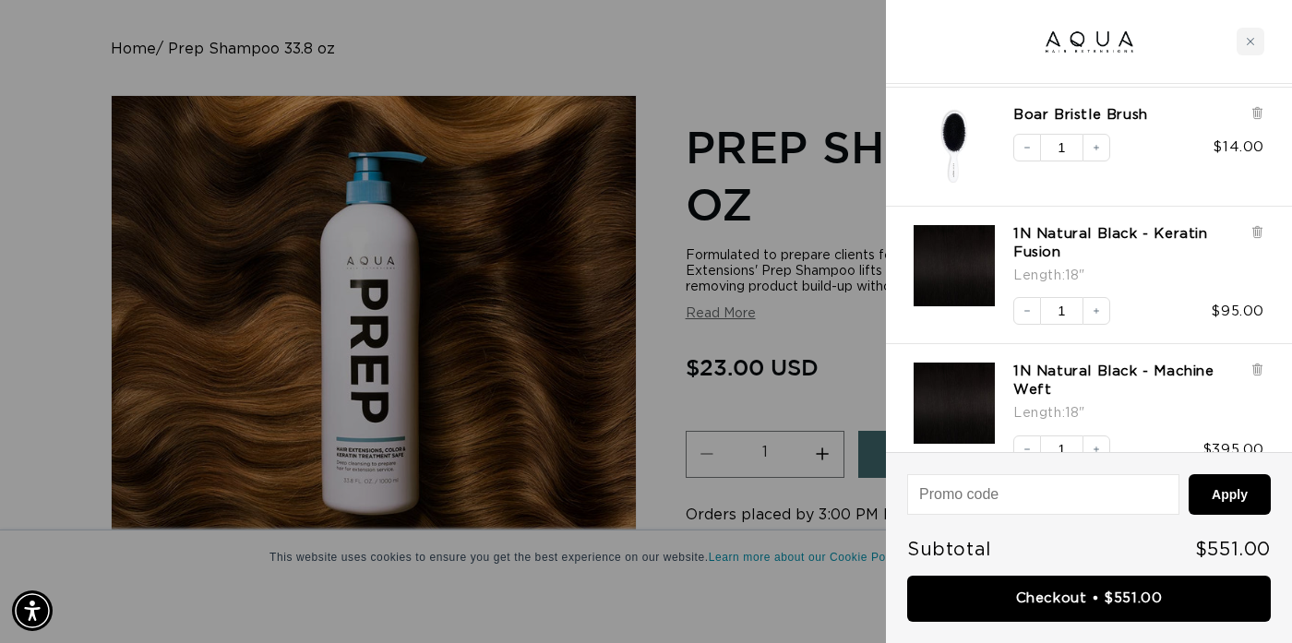
scroll to position [496, 0]
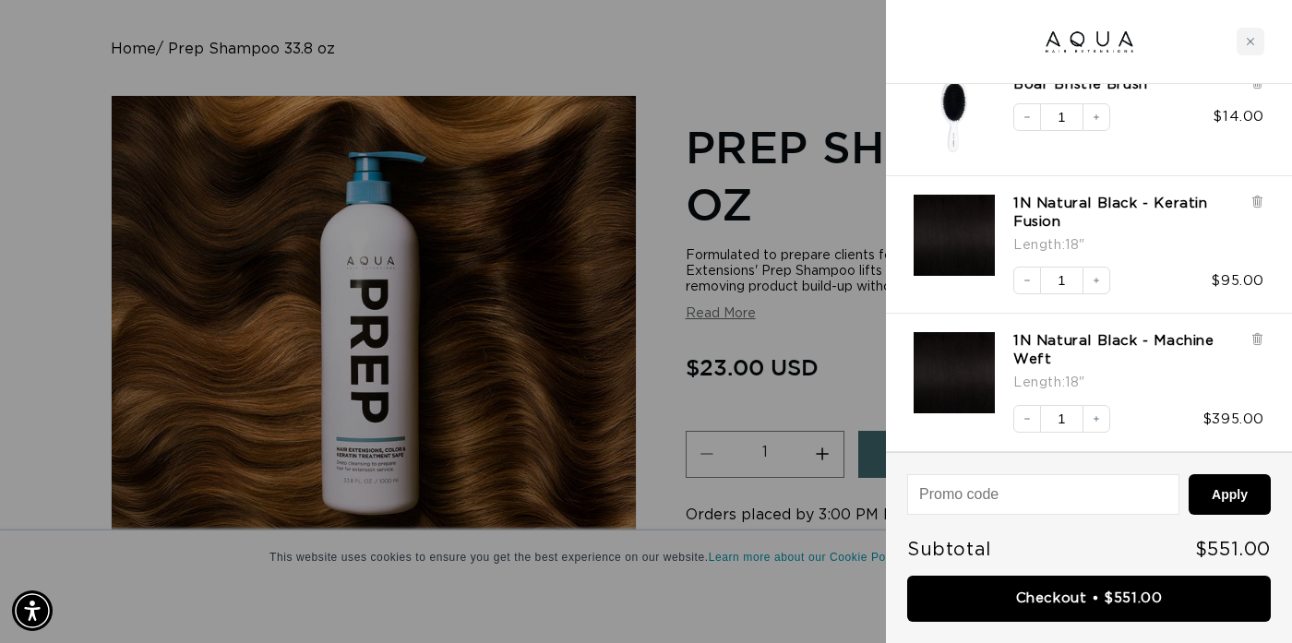
click at [705, 58] on div at bounding box center [646, 321] width 1292 height 643
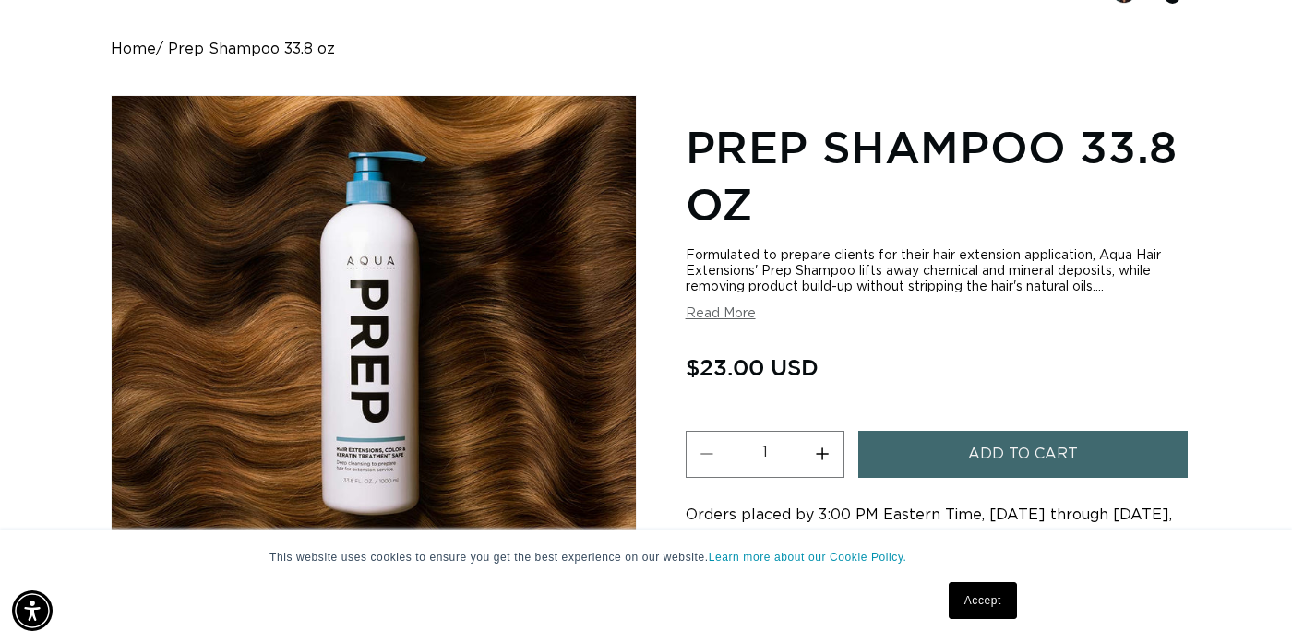
scroll to position [0, 0]
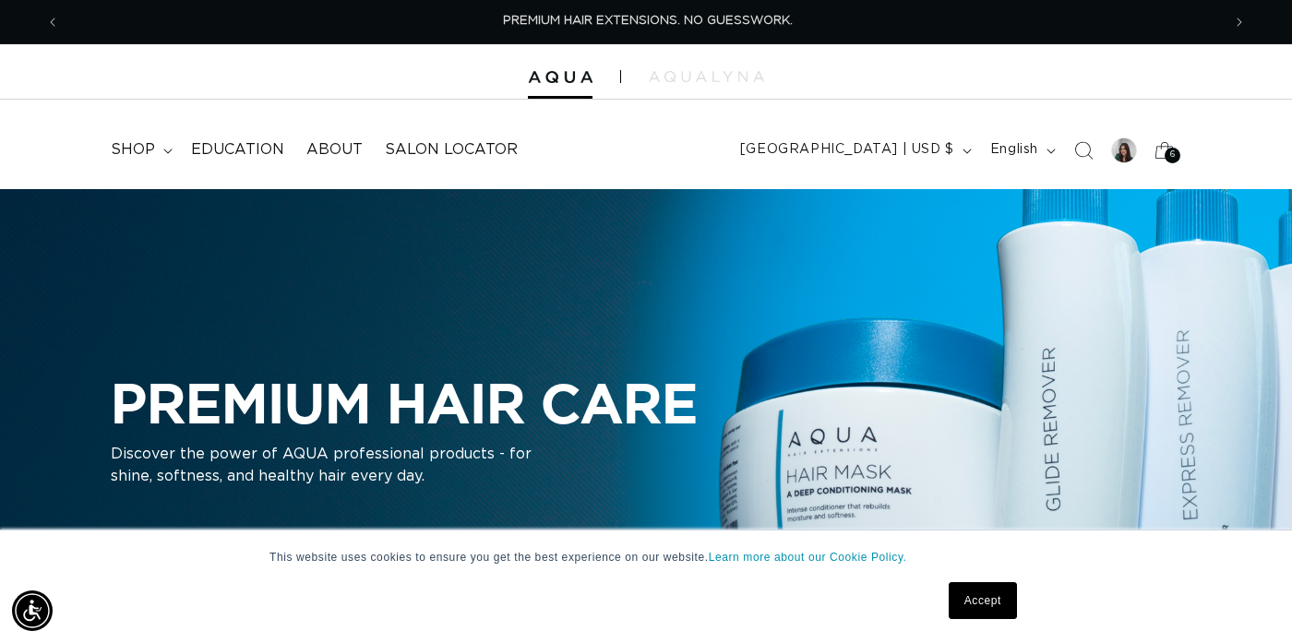
scroll to position [0, 1161]
click at [138, 151] on span "shop" at bounding box center [133, 149] width 44 height 19
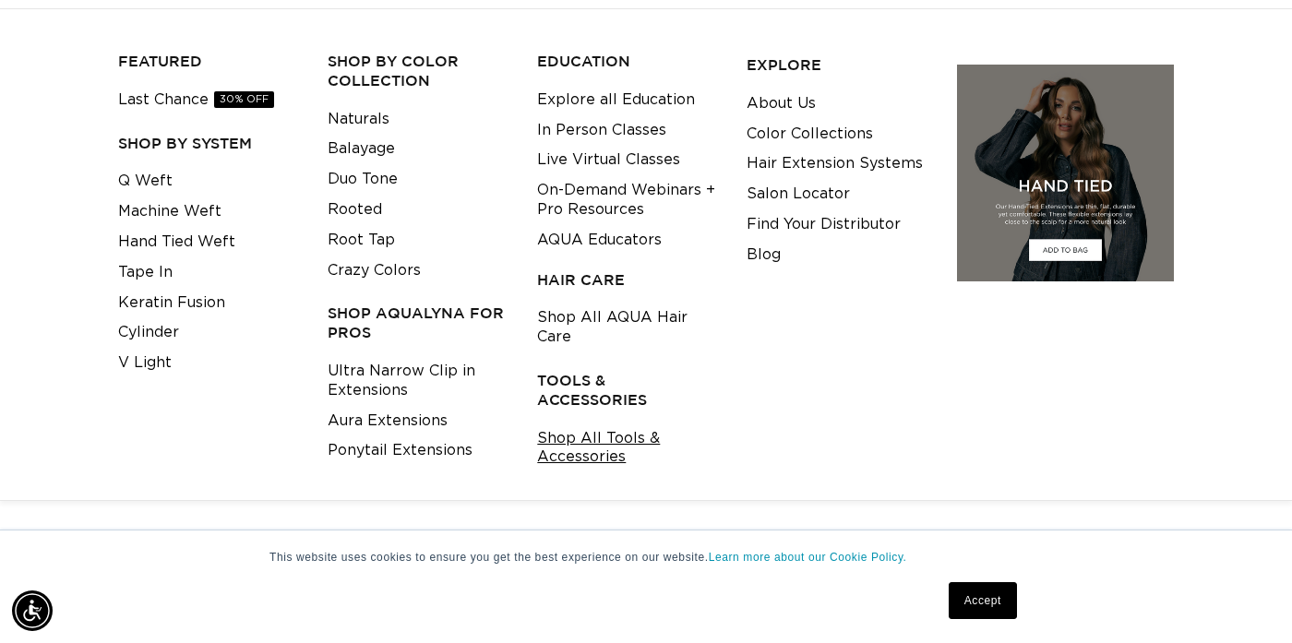
scroll to position [0, 0]
click at [616, 429] on link "Shop All Tools & Accessories" at bounding box center [627, 449] width 181 height 50
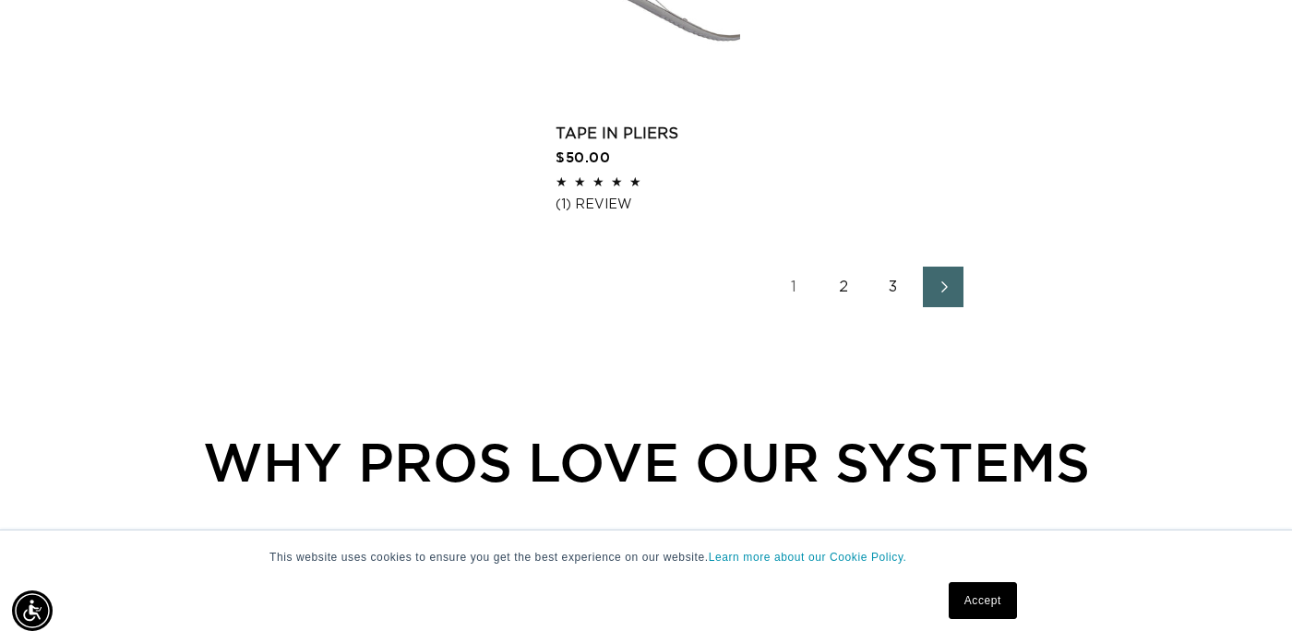
scroll to position [0, 2322]
click at [847, 307] on link "2" at bounding box center [843, 287] width 41 height 41
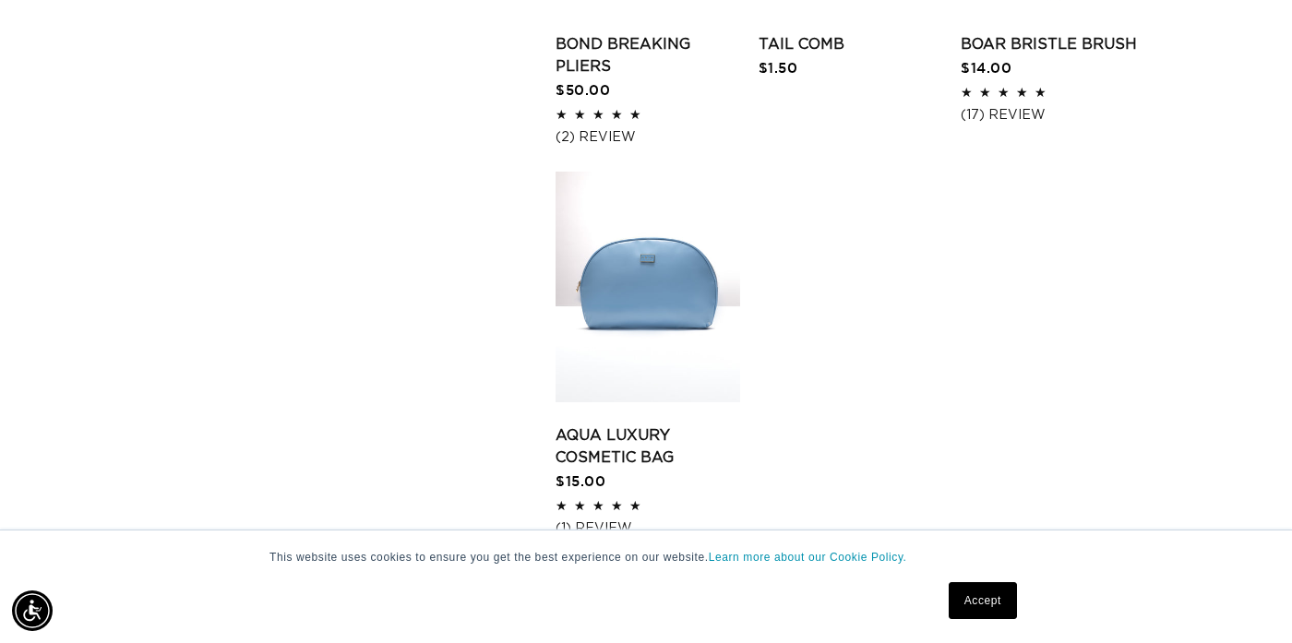
scroll to position [0, 2322]
click at [669, 425] on link "AQUA Luxury Cosmetic Bag" at bounding box center [648, 447] width 185 height 44
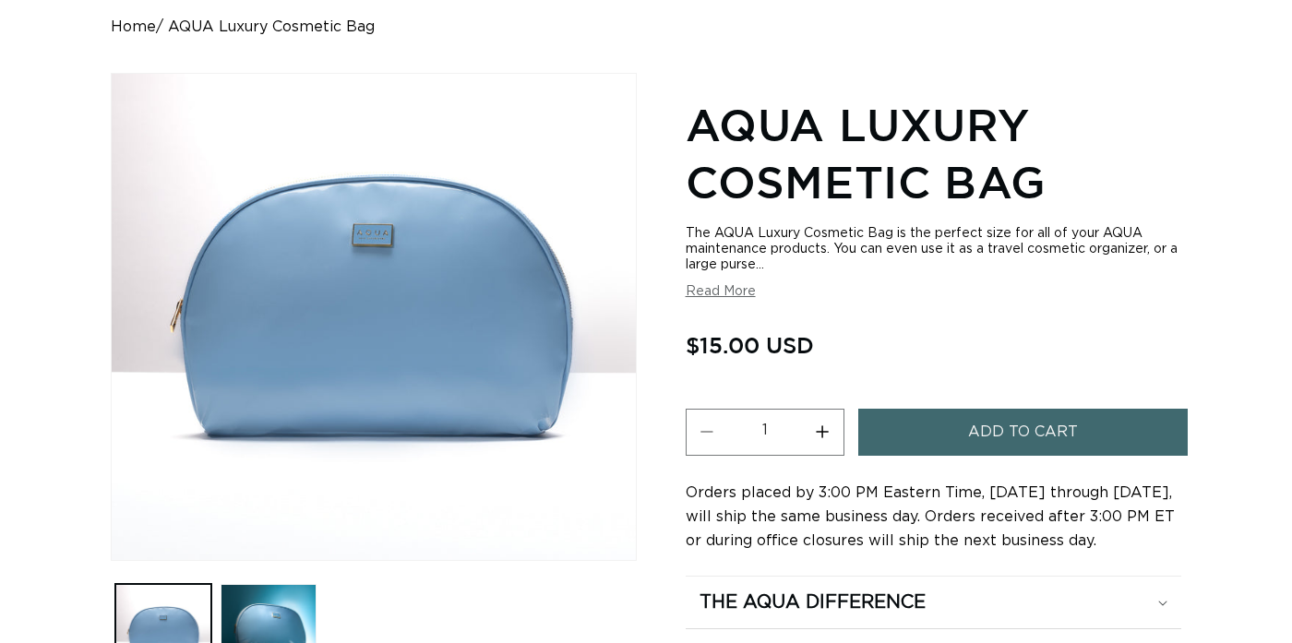
scroll to position [182, 0]
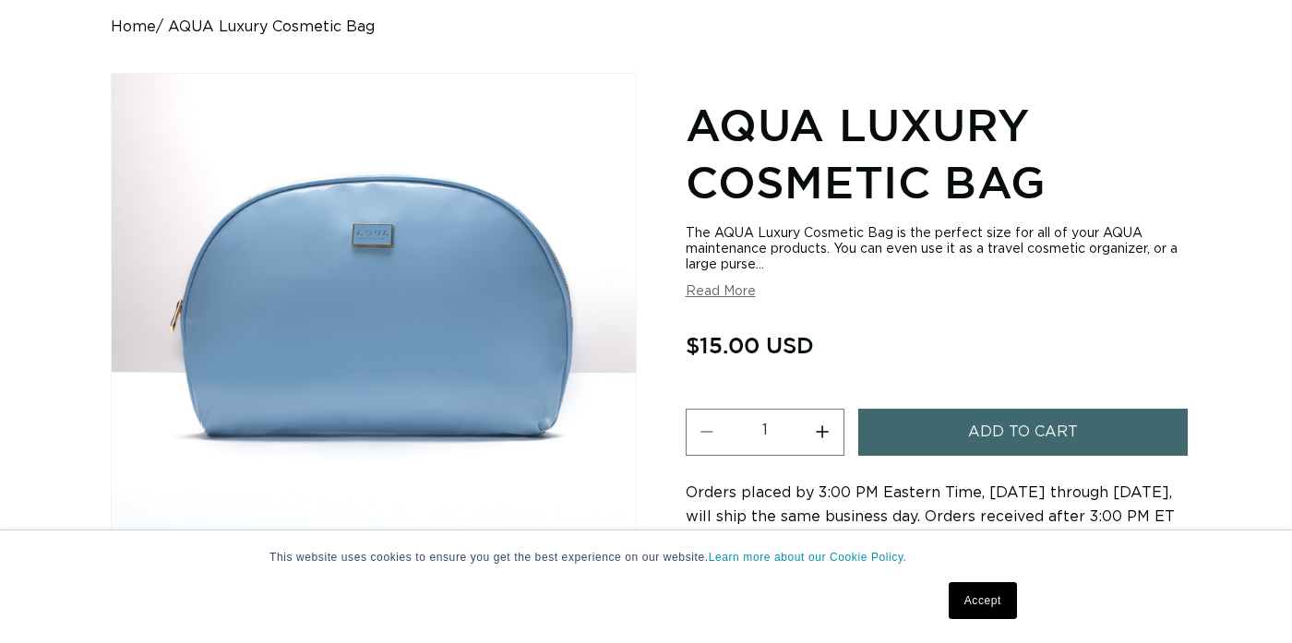
click at [1031, 434] on span "Add to cart" at bounding box center [1023, 432] width 110 height 47
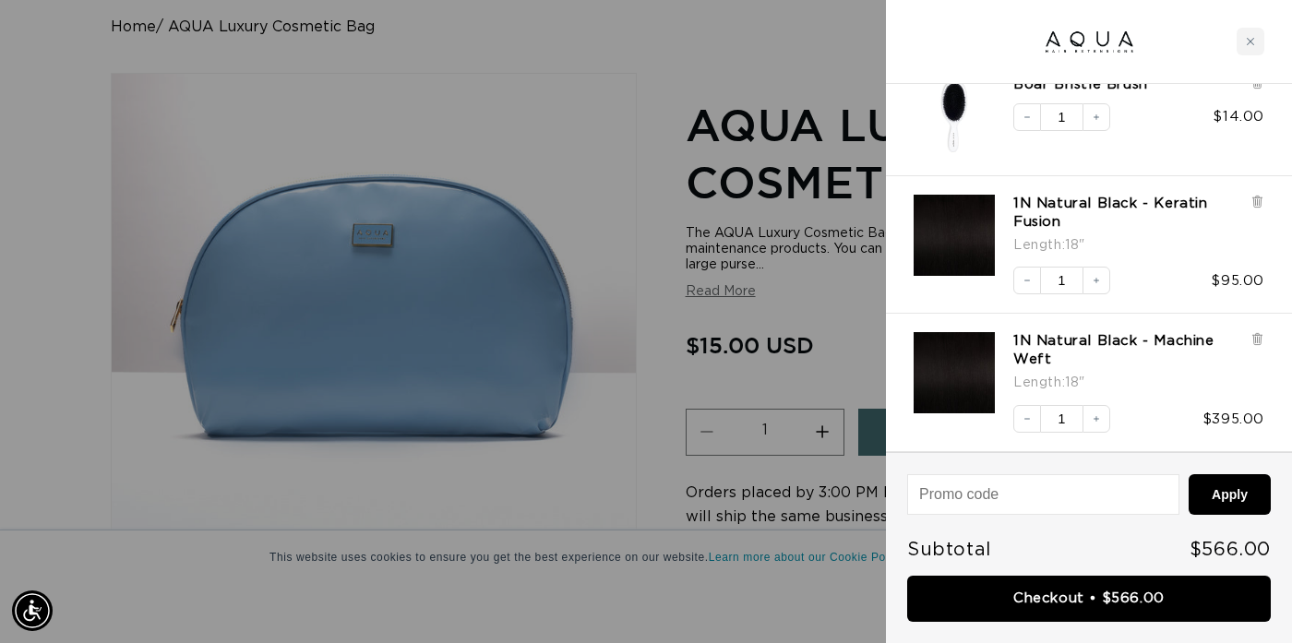
scroll to position [535, 0]
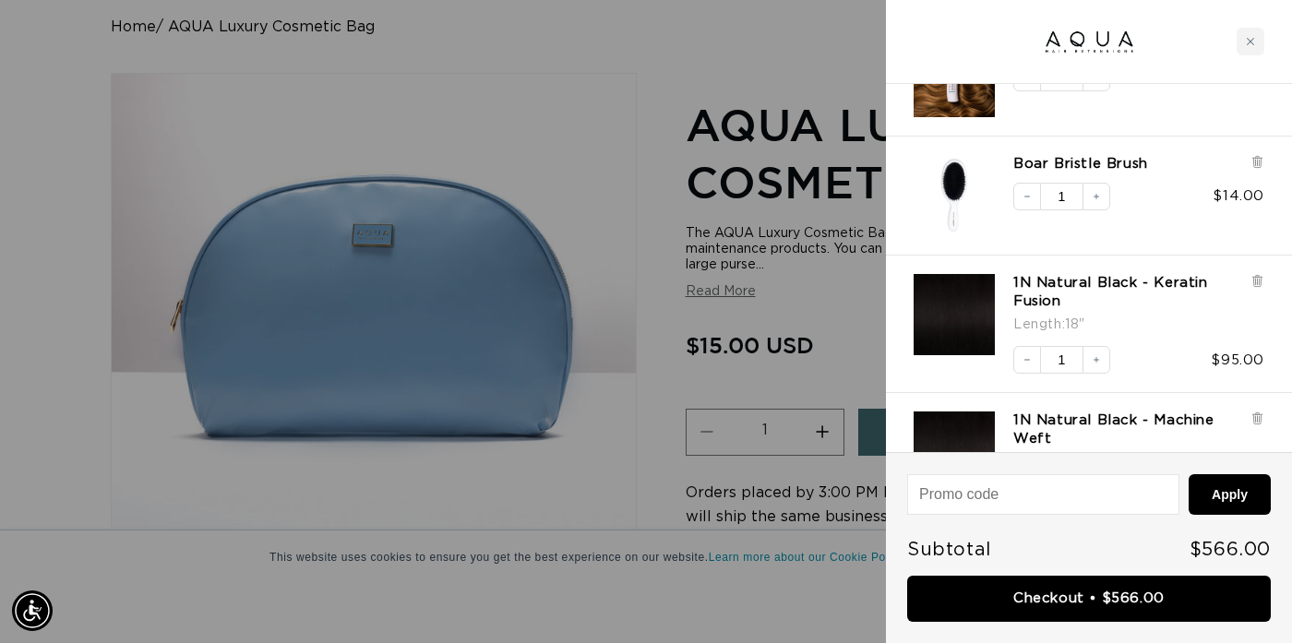
click at [1029, 484] on input at bounding box center [1043, 494] width 270 height 39
type input "ERAQUA15"
click at [1215, 489] on button "Apply" at bounding box center [1230, 494] width 82 height 41
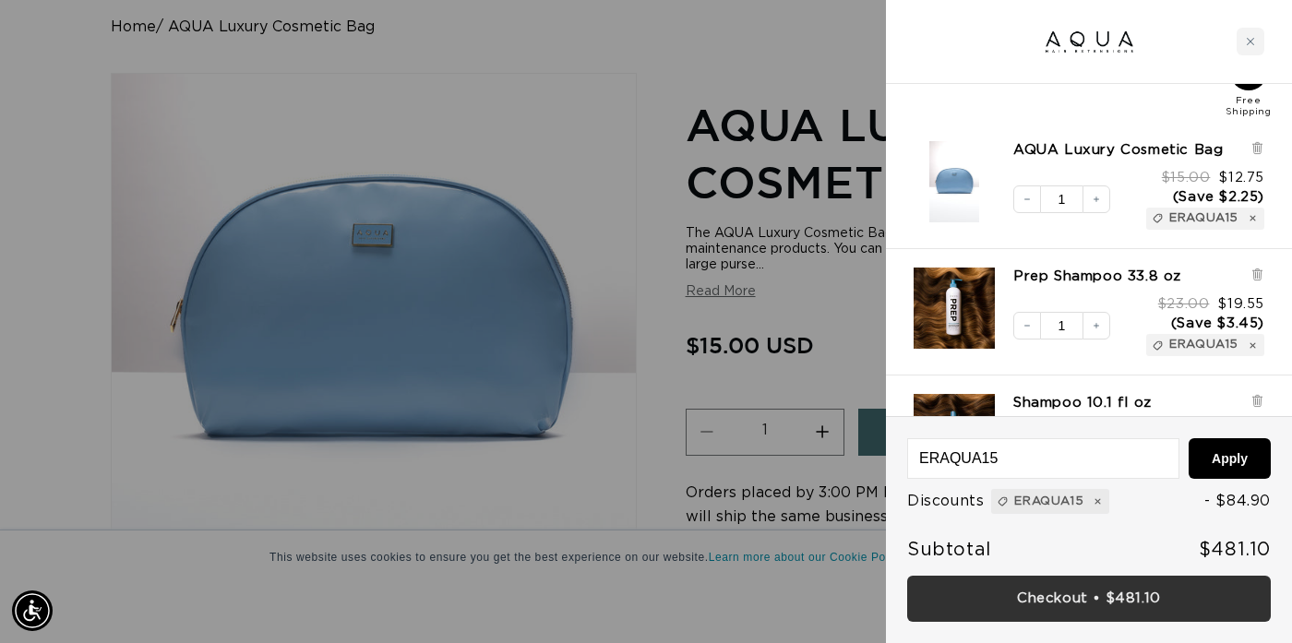
scroll to position [0, 1161]
click at [1088, 599] on link "Checkout • $481.10" at bounding box center [1089, 599] width 364 height 47
